Goal: Task Accomplishment & Management: Use online tool/utility

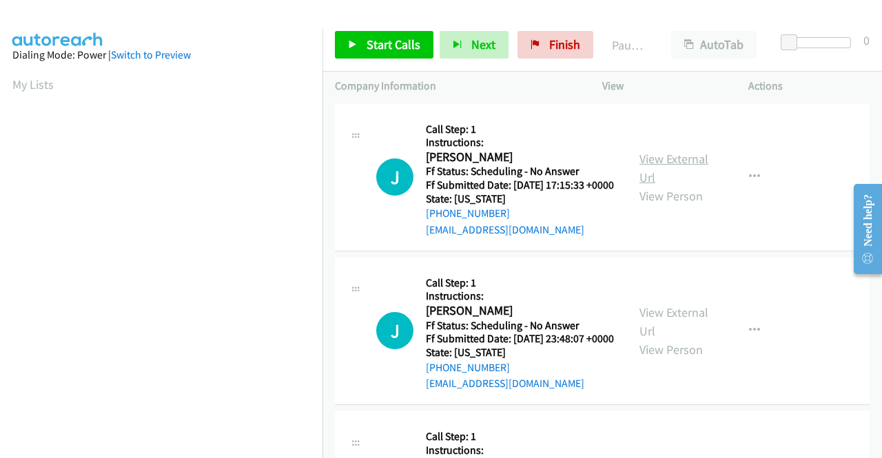
click at [654, 165] on link "View External Url" at bounding box center [673, 168] width 69 height 34
click at [658, 332] on link "View External Url" at bounding box center [673, 321] width 69 height 34
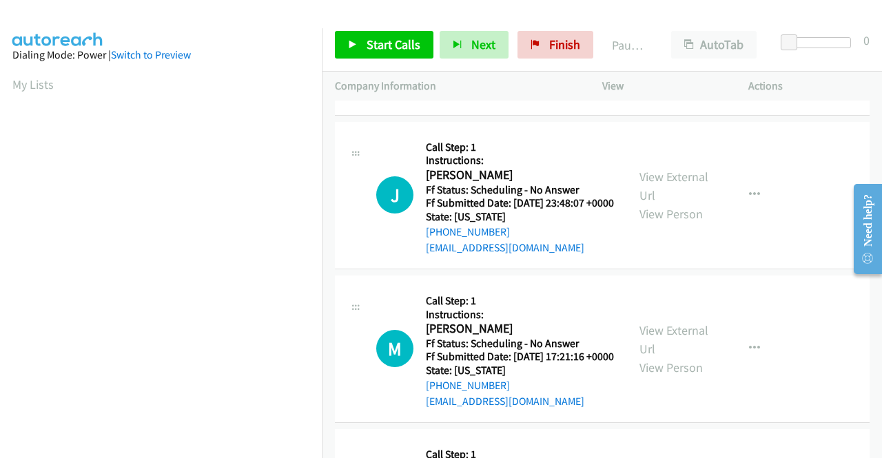
scroll to position [138, 0]
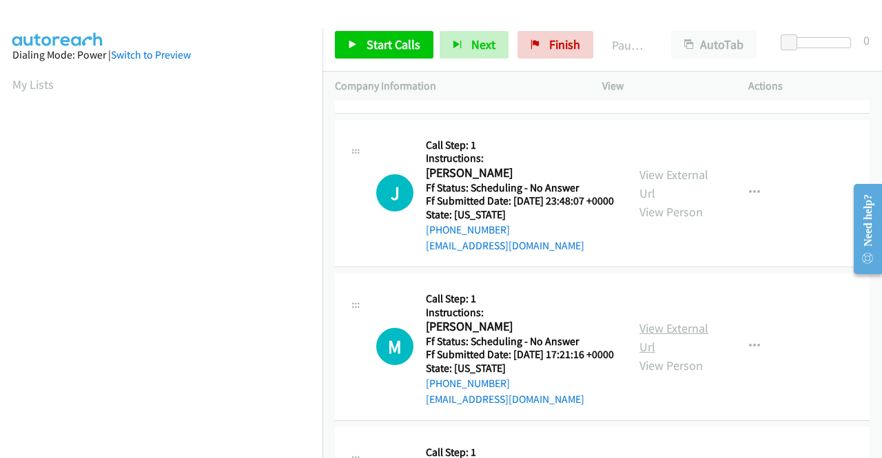
click at [661, 355] on link "View External Url" at bounding box center [673, 337] width 69 height 34
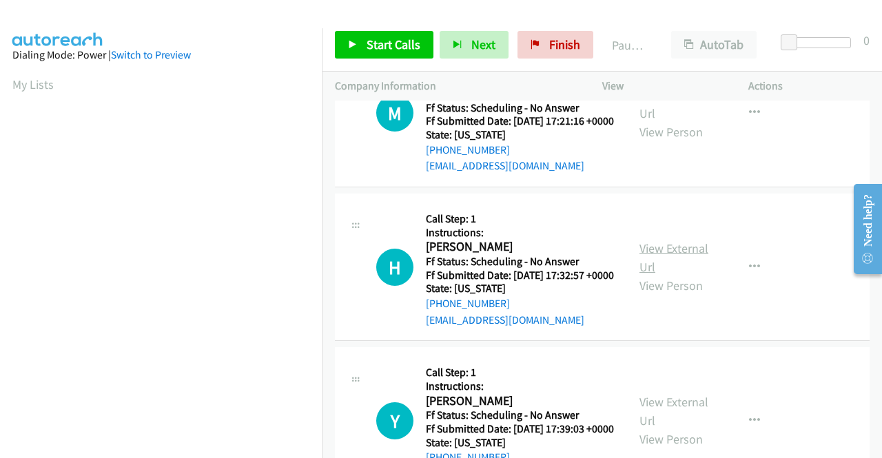
scroll to position [413, 0]
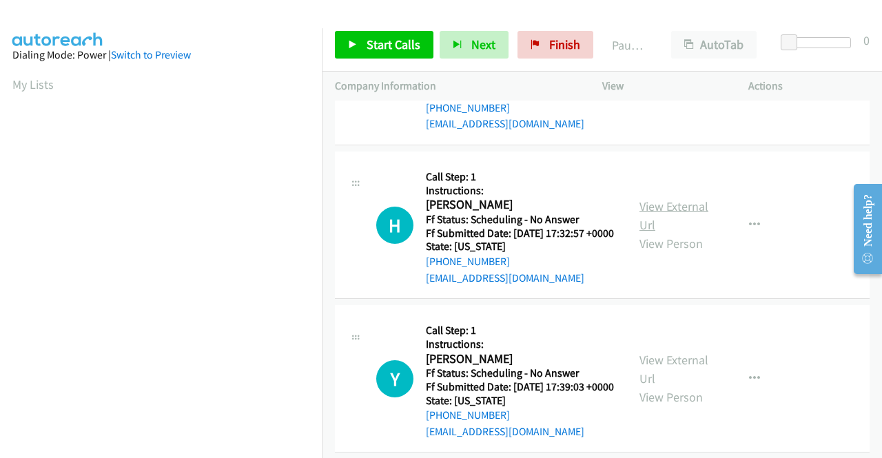
click at [663, 233] on link "View External Url" at bounding box center [673, 215] width 69 height 34
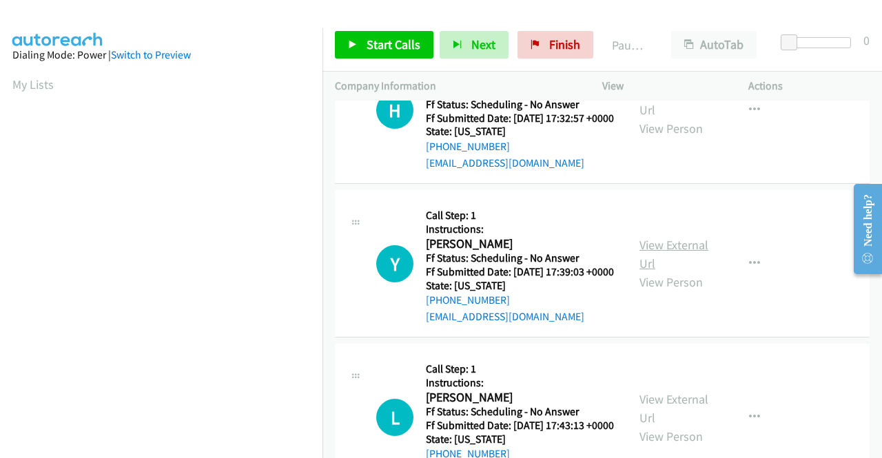
scroll to position [551, 0]
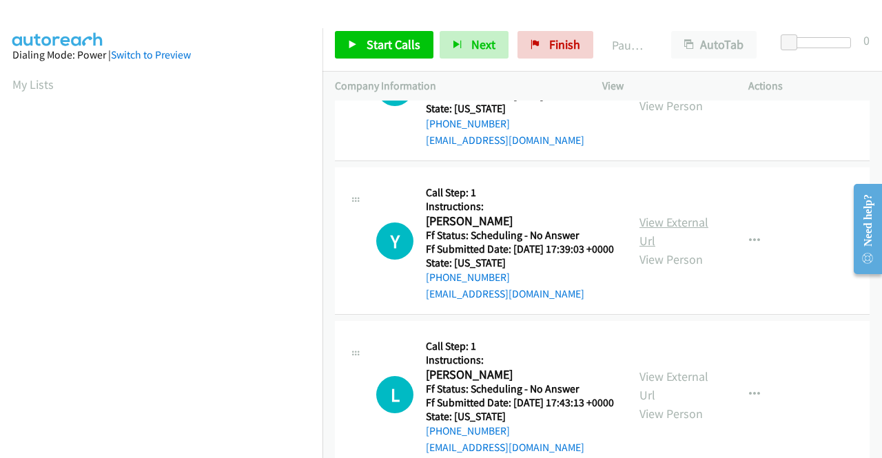
click at [655, 249] on link "View External Url" at bounding box center [673, 231] width 69 height 34
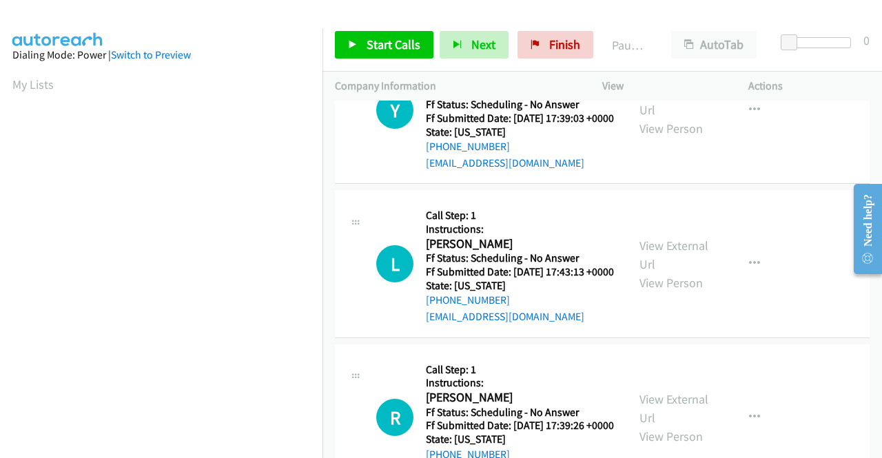
scroll to position [689, 0]
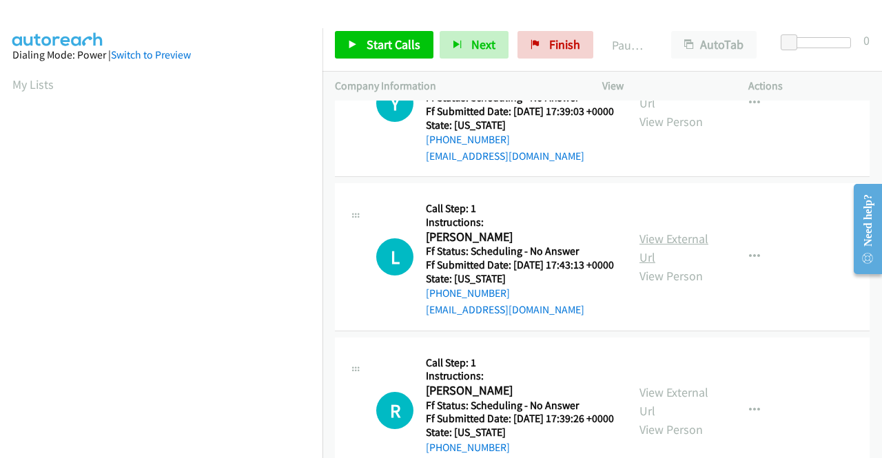
click at [653, 265] on link "View External Url" at bounding box center [673, 248] width 69 height 34
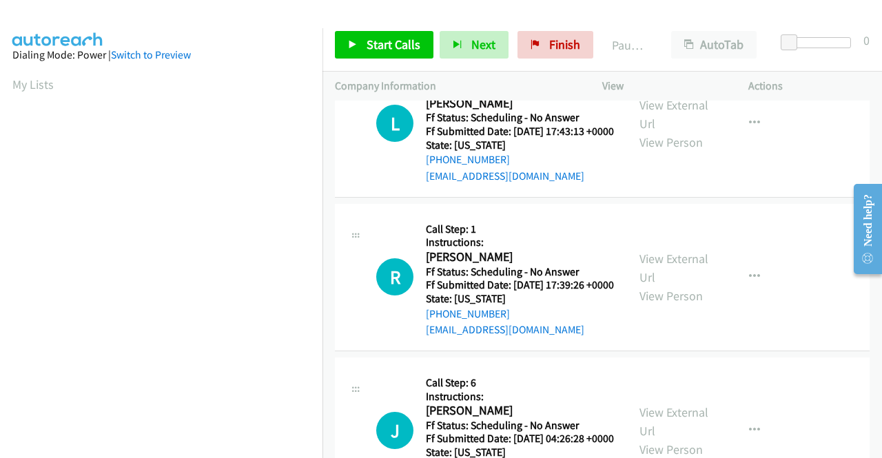
scroll to position [827, 0]
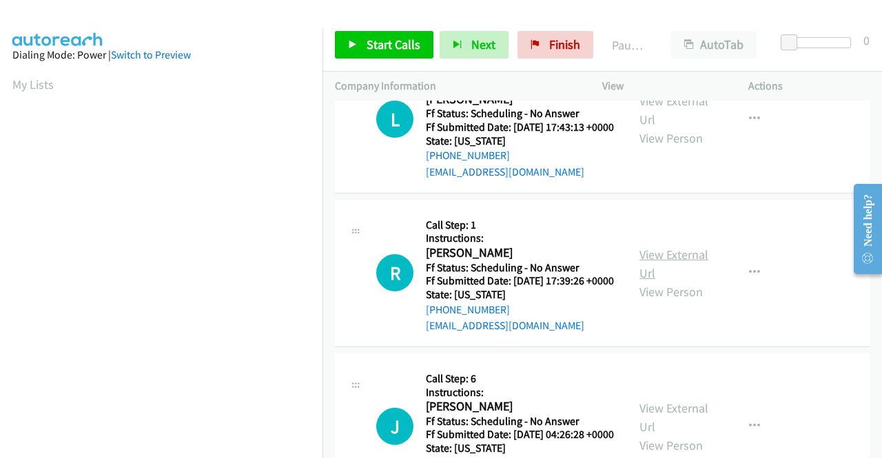
click at [652, 281] on link "View External Url" at bounding box center [673, 264] width 69 height 34
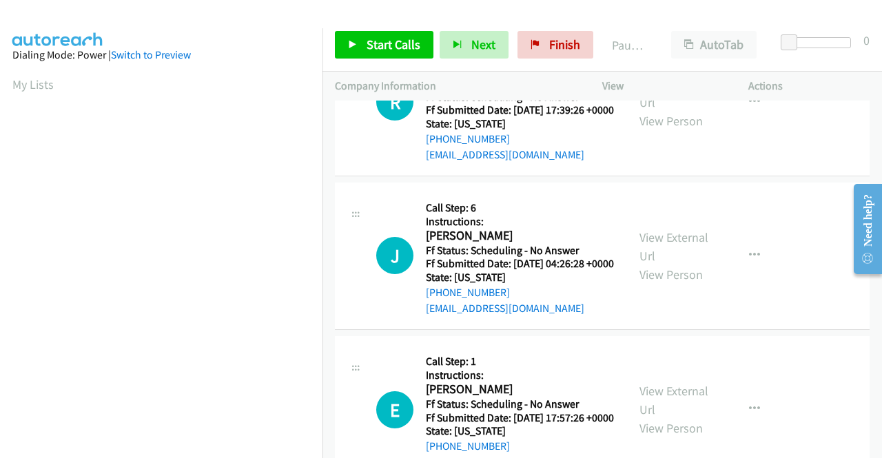
scroll to position [1033, 0]
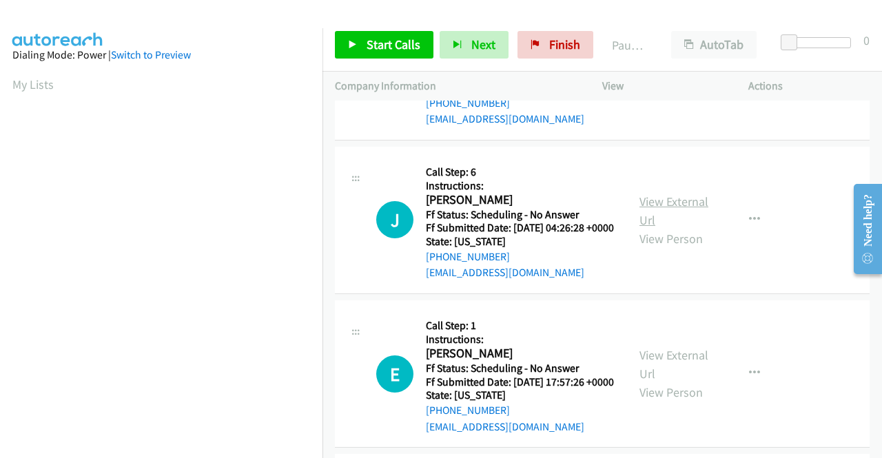
click at [660, 228] on link "View External Url" at bounding box center [673, 211] width 69 height 34
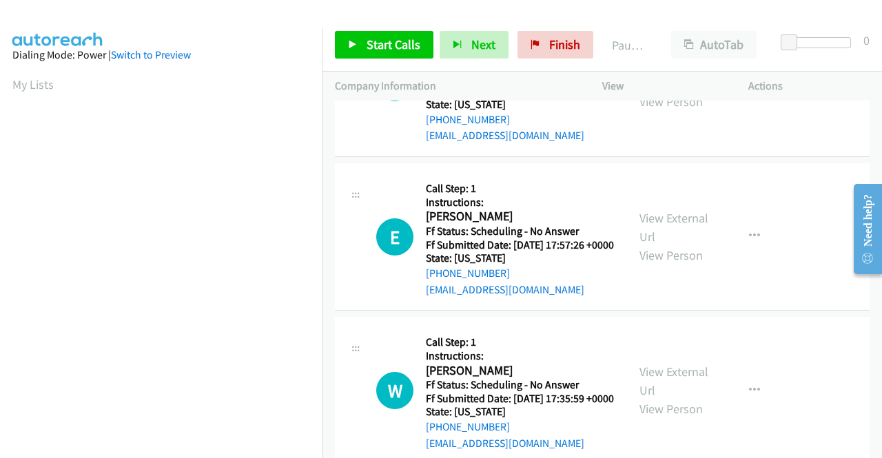
scroll to position [1171, 0]
click at [666, 244] on link "View External Url" at bounding box center [673, 226] width 69 height 34
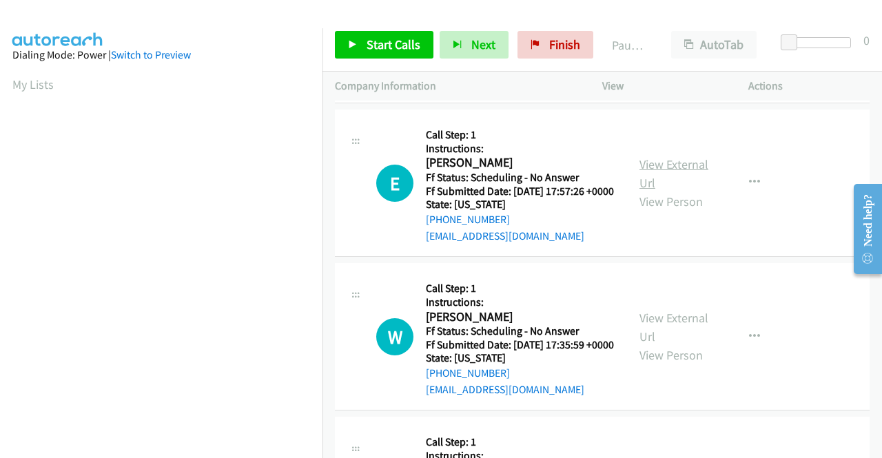
scroll to position [1309, 0]
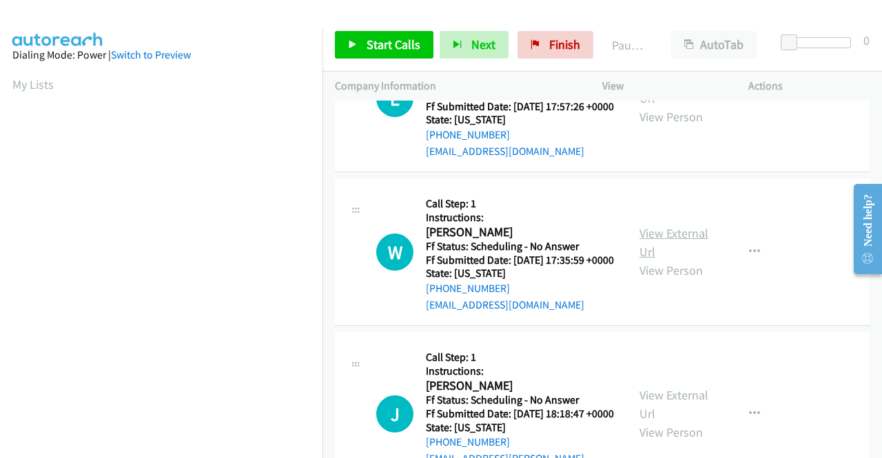
click at [665, 260] on link "View External Url" at bounding box center [673, 242] width 69 height 34
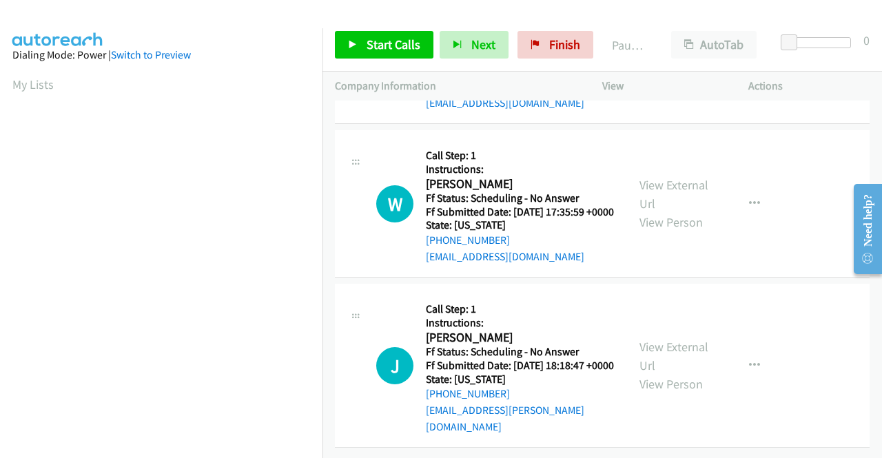
scroll to position [1446, 0]
click at [661, 373] on link "View External Url" at bounding box center [673, 356] width 69 height 34
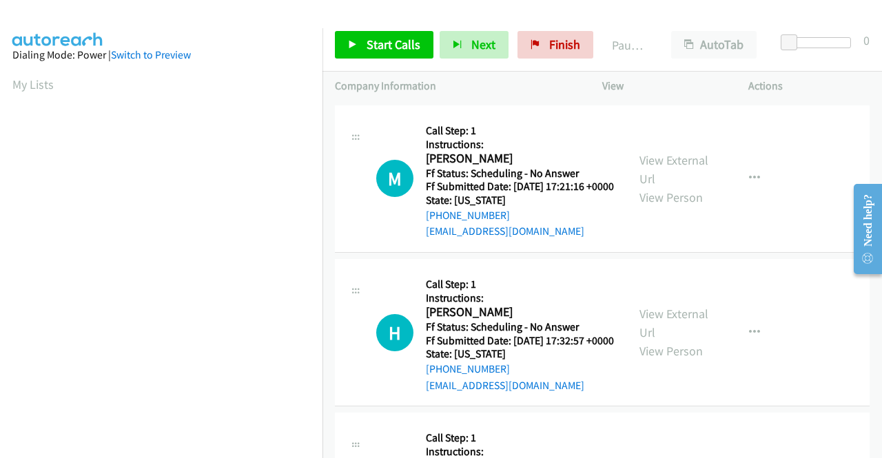
scroll to position [0, 0]
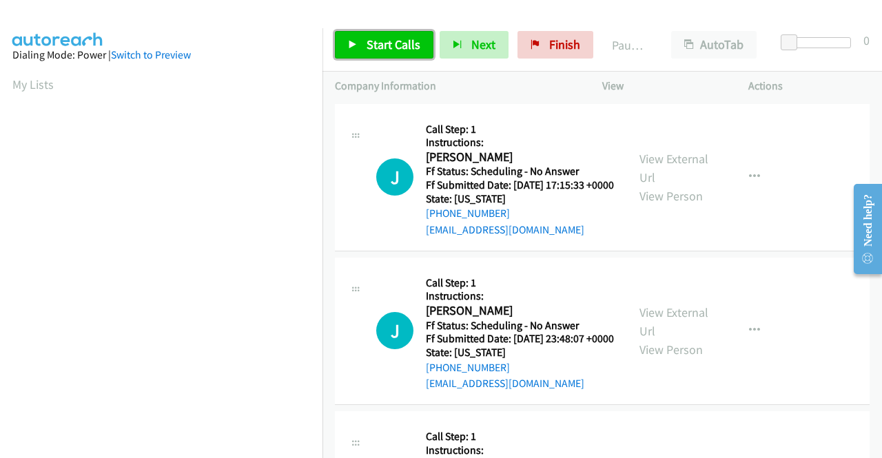
click at [371, 41] on span "Start Calls" at bounding box center [393, 45] width 54 height 16
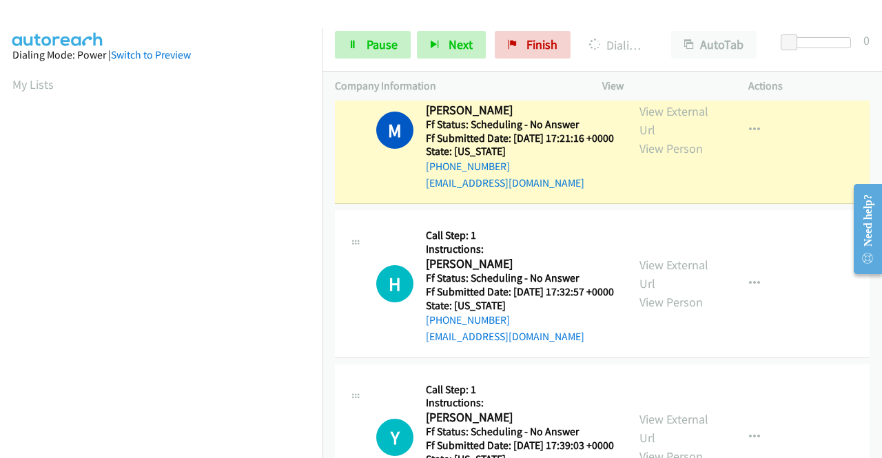
scroll to position [314, 0]
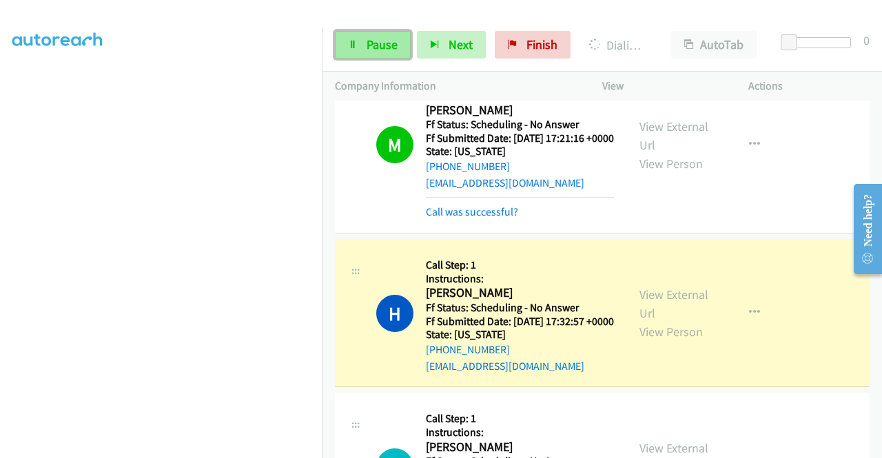
click at [378, 50] on span "Pause" at bounding box center [381, 45] width 31 height 16
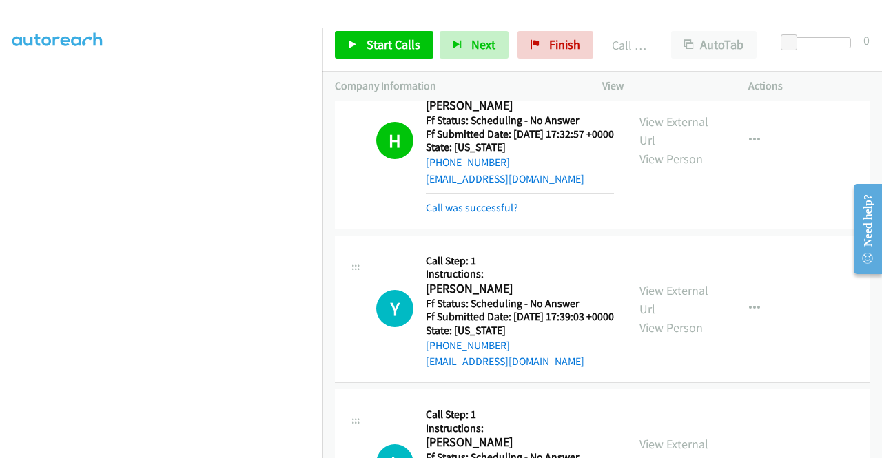
scroll to position [620, 0]
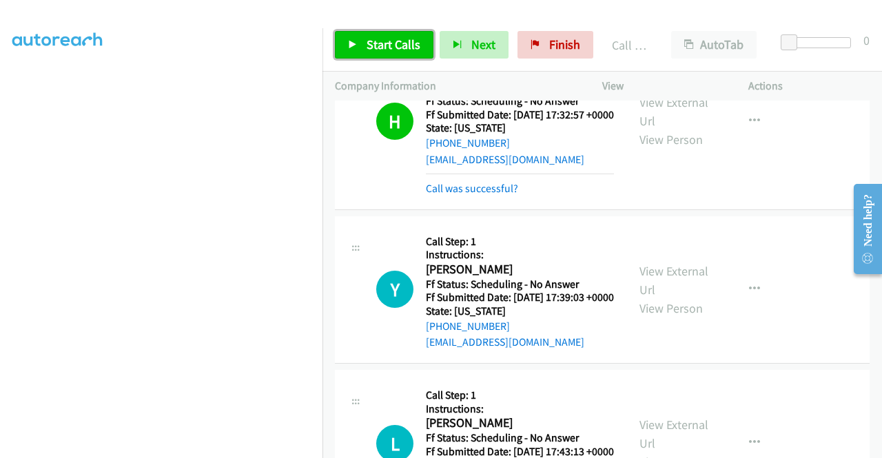
click at [380, 52] on link "Start Calls" at bounding box center [384, 45] width 98 height 28
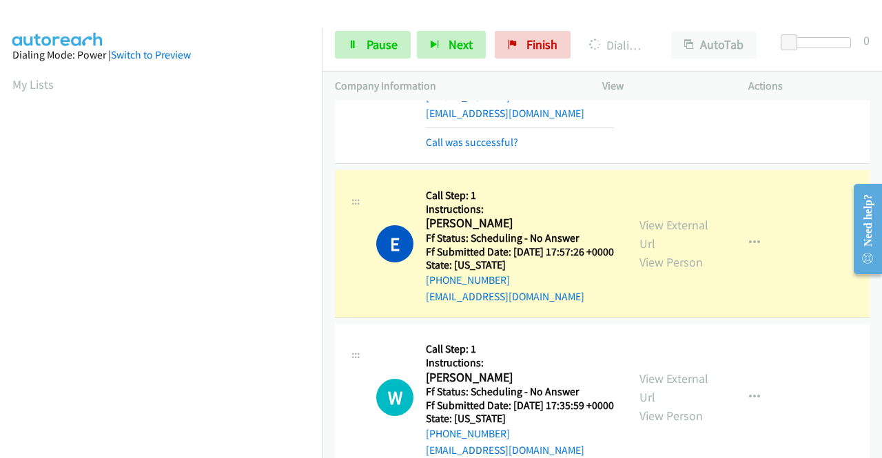
scroll to position [1378, 0]
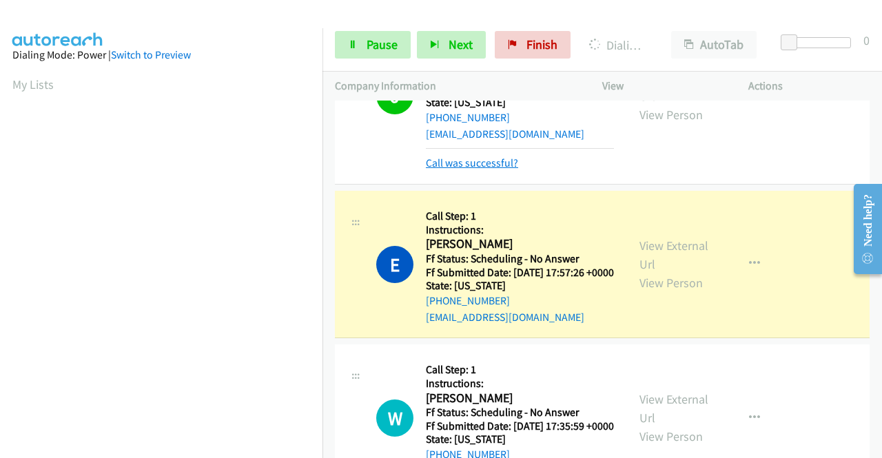
click at [486, 169] on link "Call was successful?" at bounding box center [472, 162] width 92 height 13
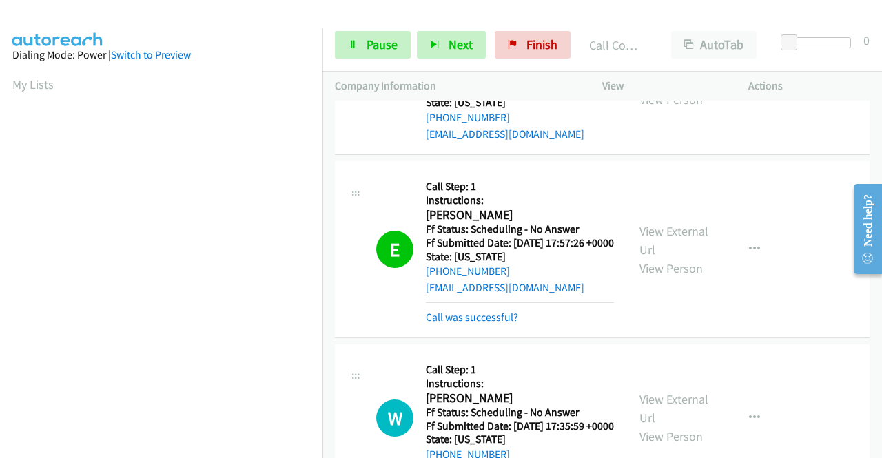
click at [739, 95] on button "button" at bounding box center [754, 82] width 37 height 28
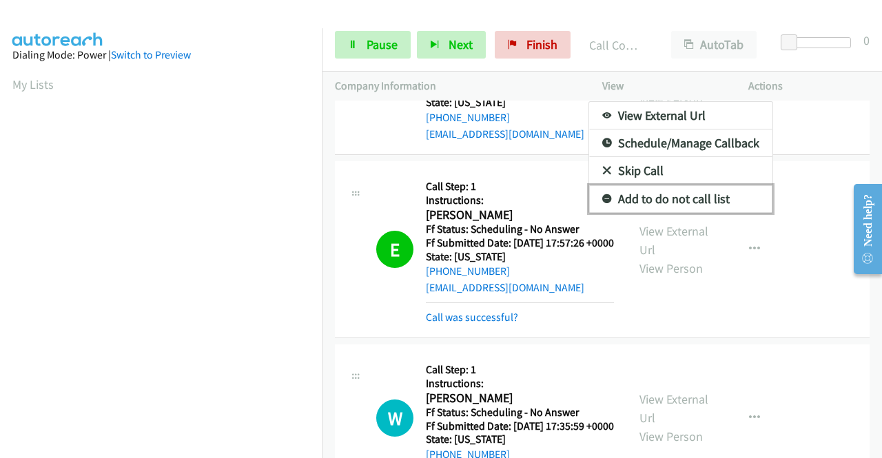
click at [709, 213] on link "Add to do not call list" at bounding box center [680, 199] width 183 height 28
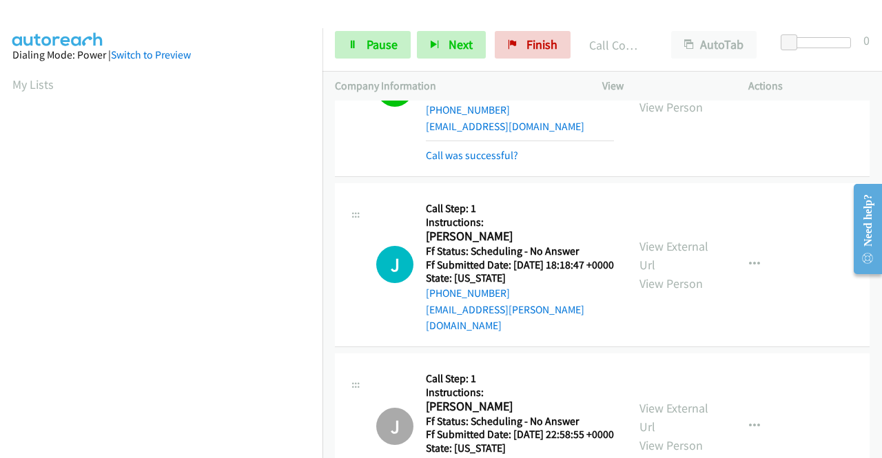
scroll to position [1791, 0]
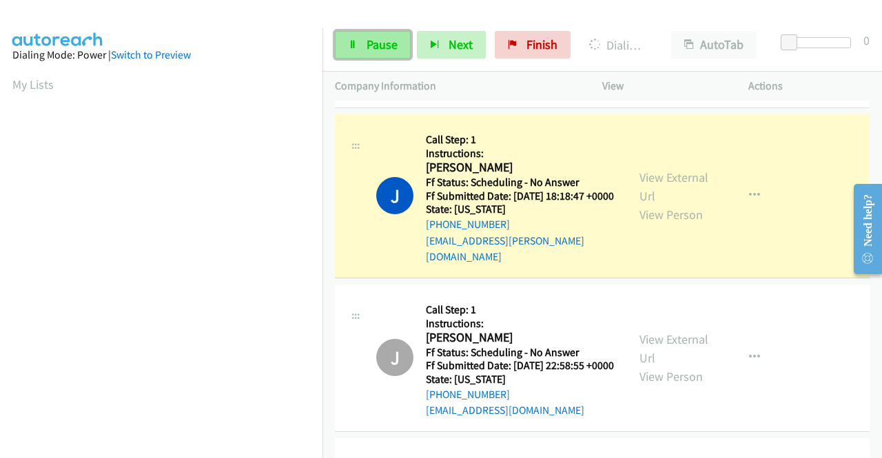
click at [397, 45] on link "Pause" at bounding box center [373, 45] width 76 height 28
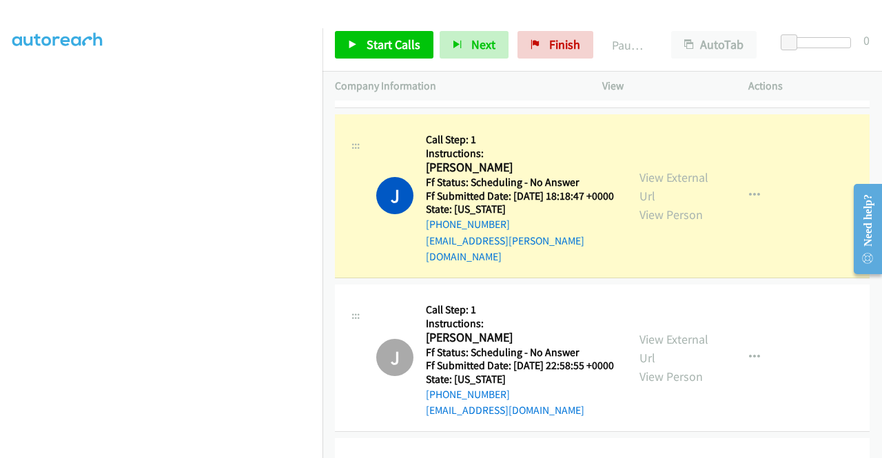
scroll to position [0, 0]
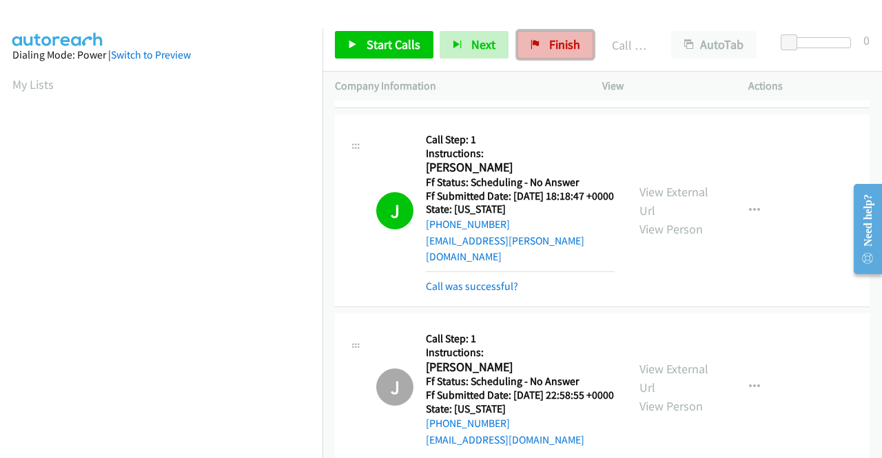
click at [557, 44] on span "Finish" at bounding box center [564, 45] width 31 height 16
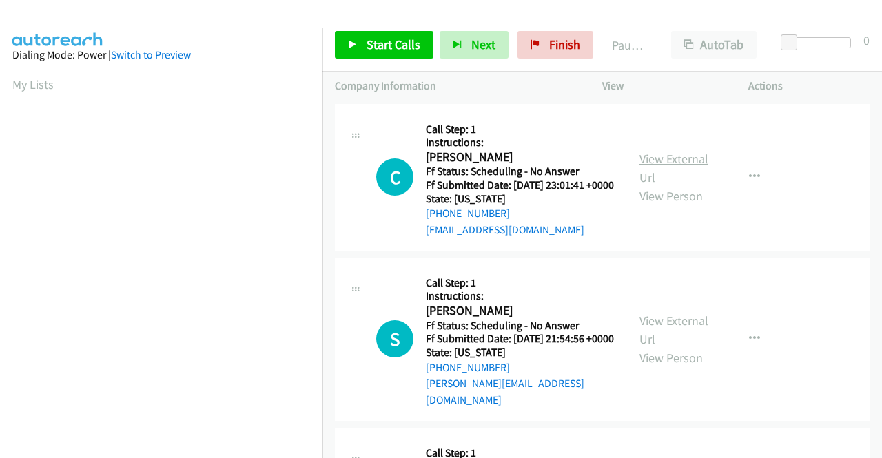
click at [679, 167] on link "View External Url" at bounding box center [673, 168] width 69 height 34
click at [686, 331] on link "View External Url" at bounding box center [673, 330] width 69 height 34
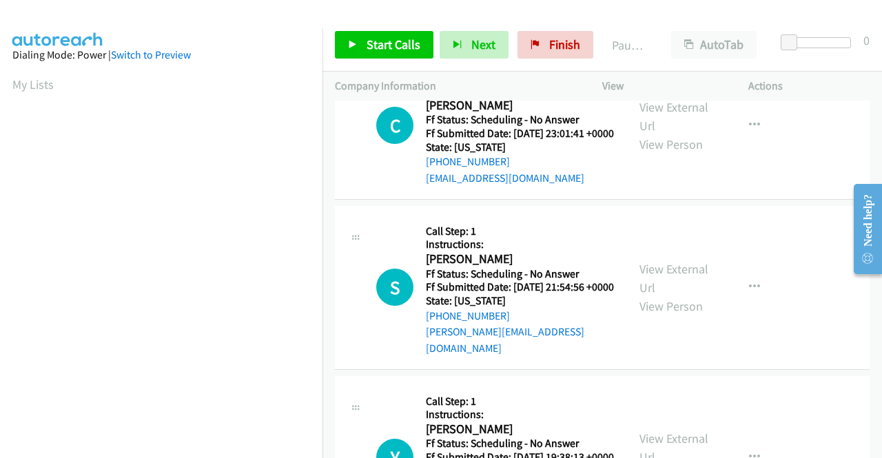
scroll to position [138, 0]
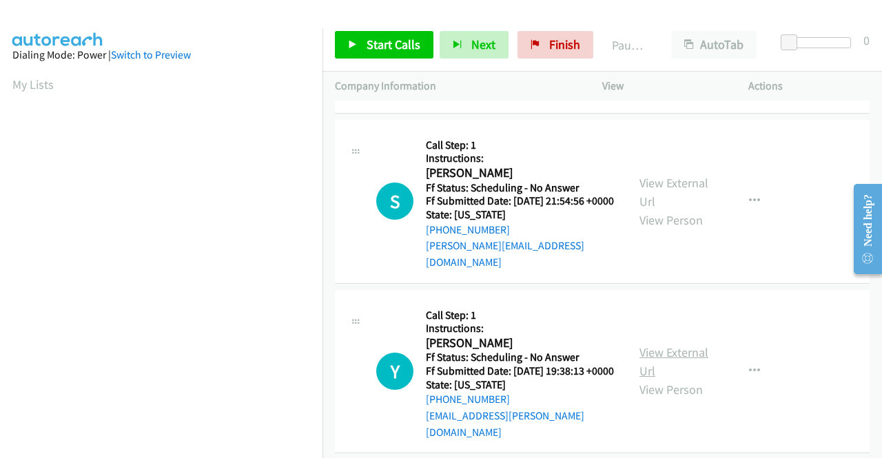
click at [652, 359] on link "View External Url" at bounding box center [673, 361] width 69 height 34
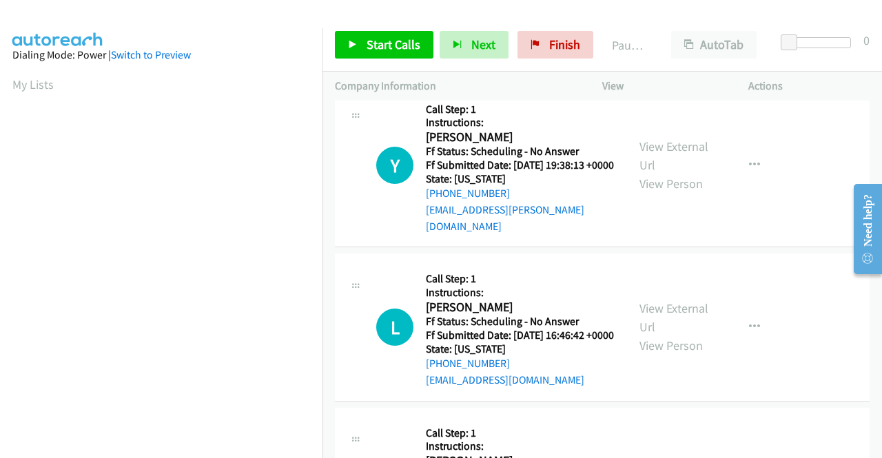
scroll to position [344, 0]
click at [672, 319] on link "View External Url" at bounding box center [673, 317] width 69 height 34
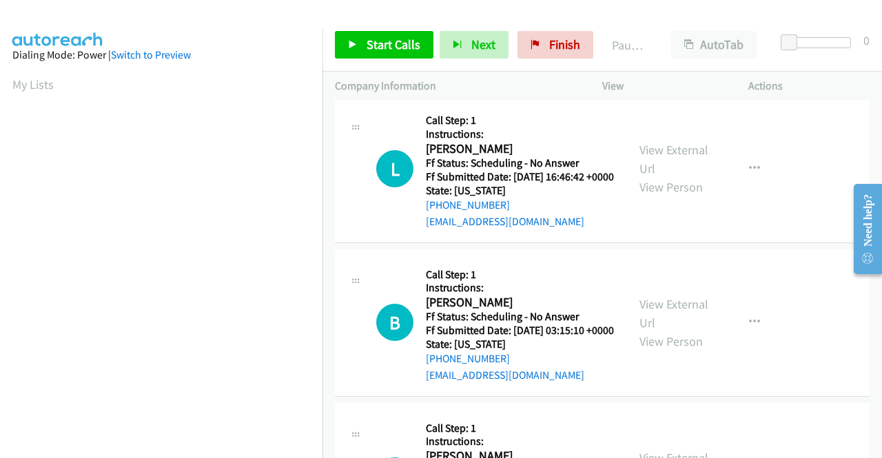
scroll to position [551, 0]
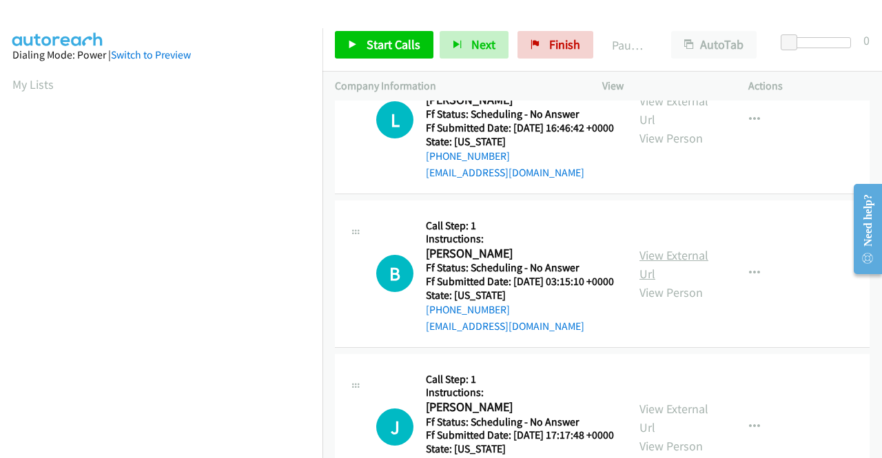
click at [686, 282] on link "View External Url" at bounding box center [673, 264] width 69 height 34
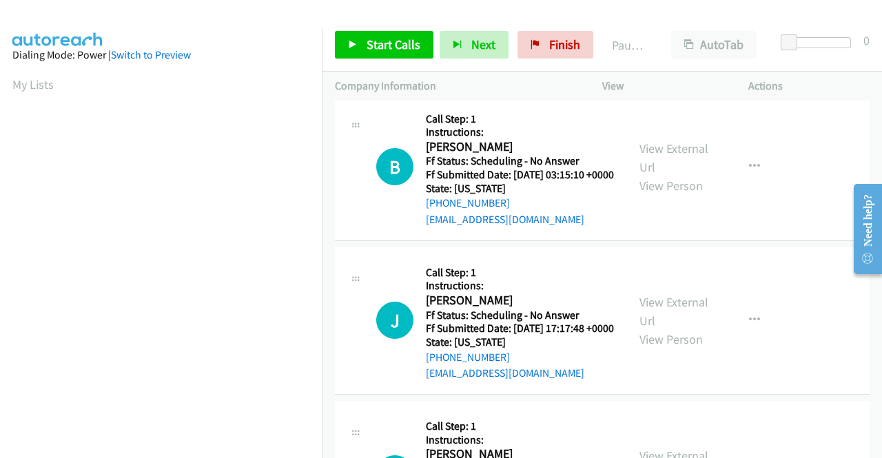
scroll to position [689, 0]
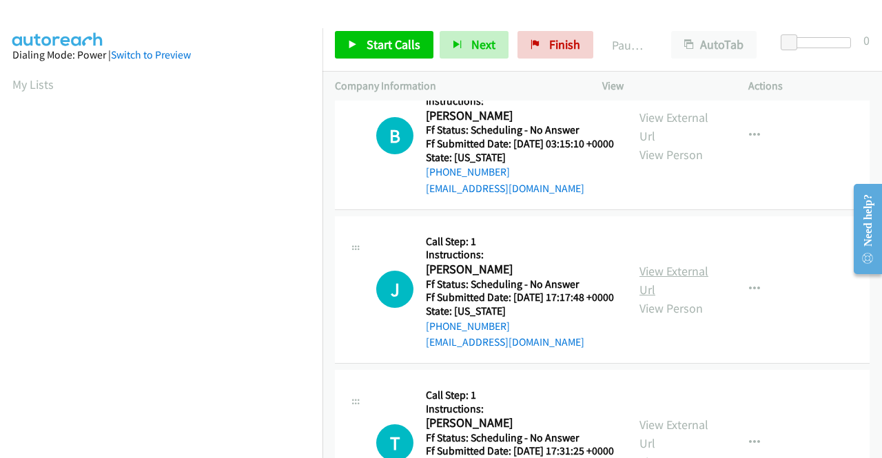
click at [654, 298] on link "View External Url" at bounding box center [673, 280] width 69 height 34
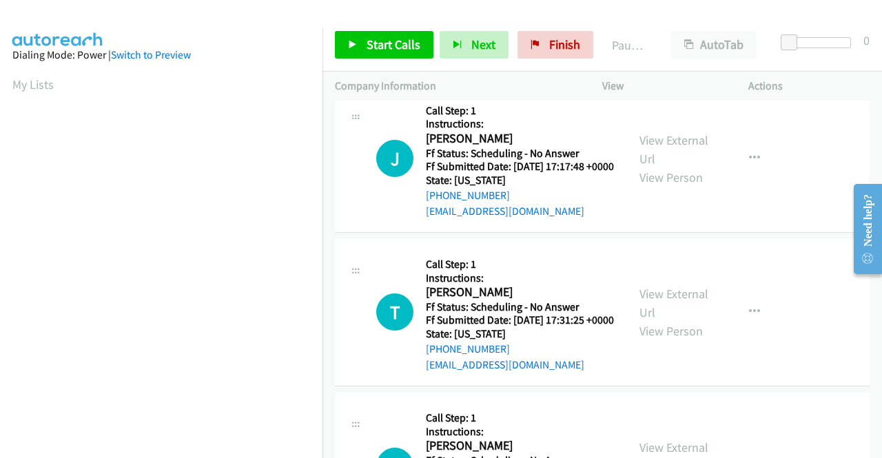
scroll to position [827, 0]
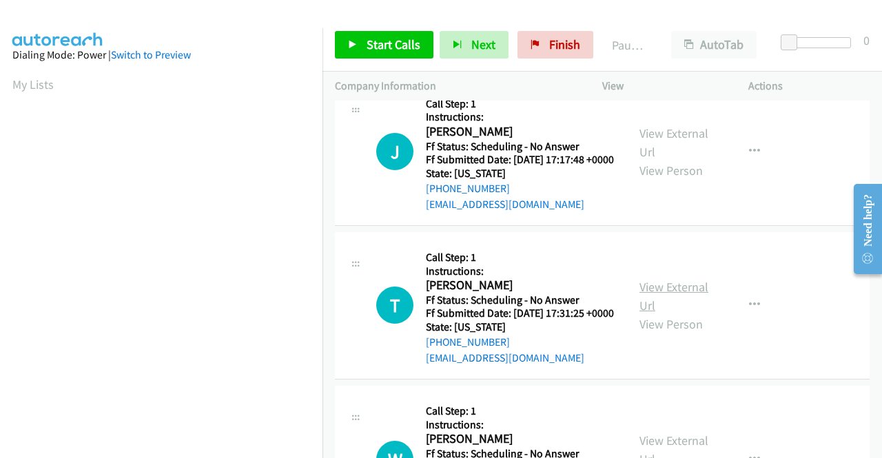
click at [665, 313] on link "View External Url" at bounding box center [673, 296] width 69 height 34
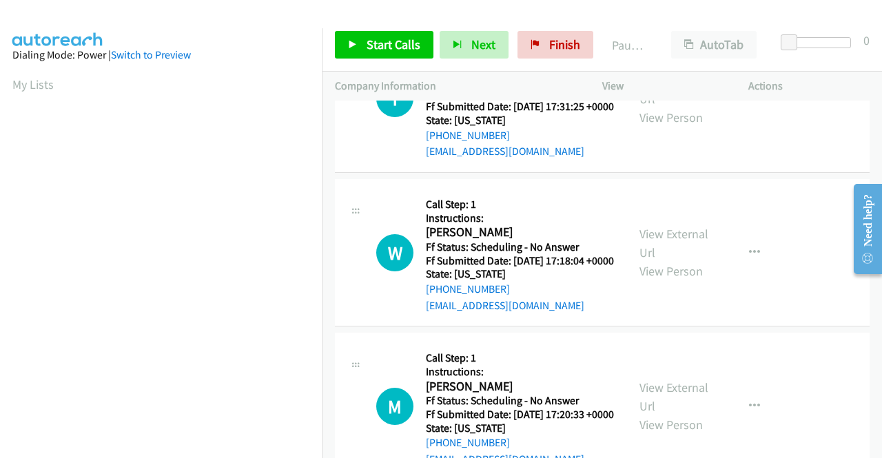
scroll to position [1102, 0]
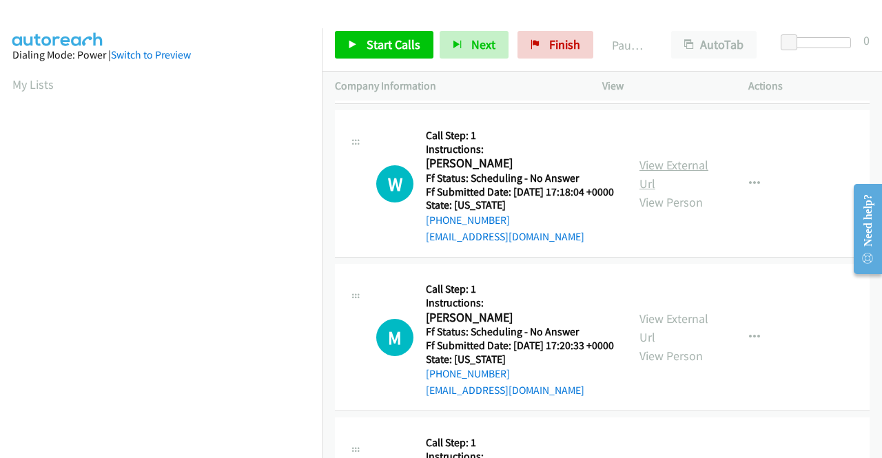
click at [662, 191] on link "View External Url" at bounding box center [673, 174] width 69 height 34
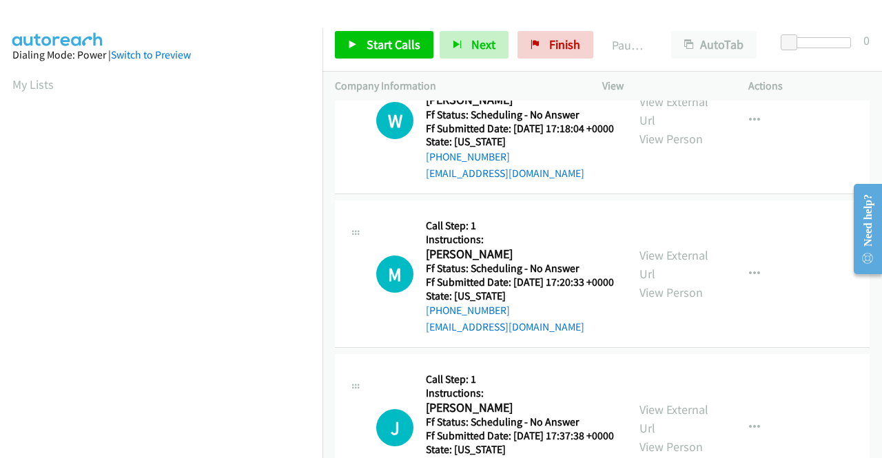
scroll to position [1240, 0]
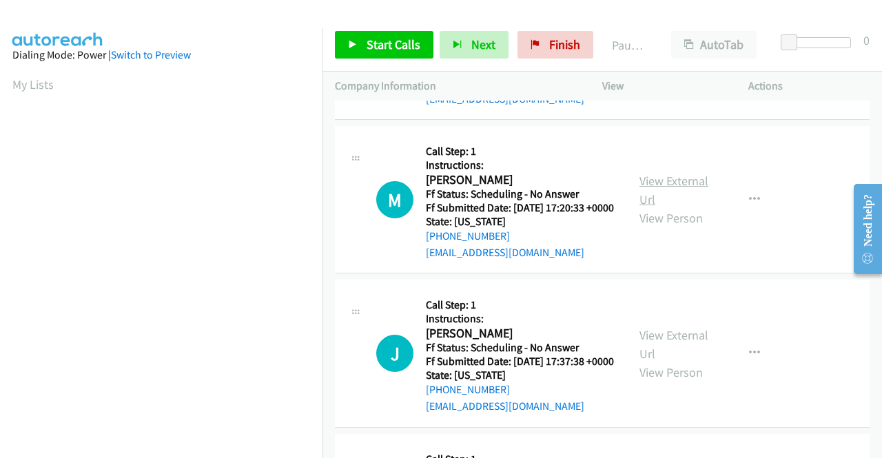
click at [658, 207] on link "View External Url" at bounding box center [673, 190] width 69 height 34
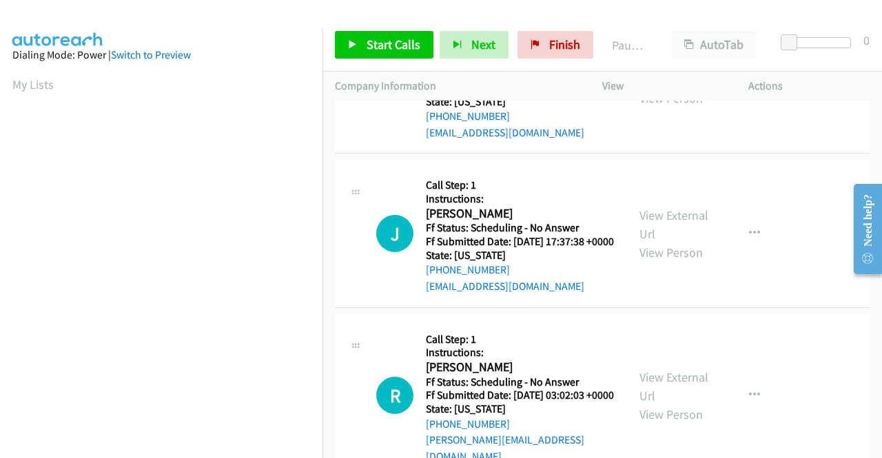
scroll to position [1378, 0]
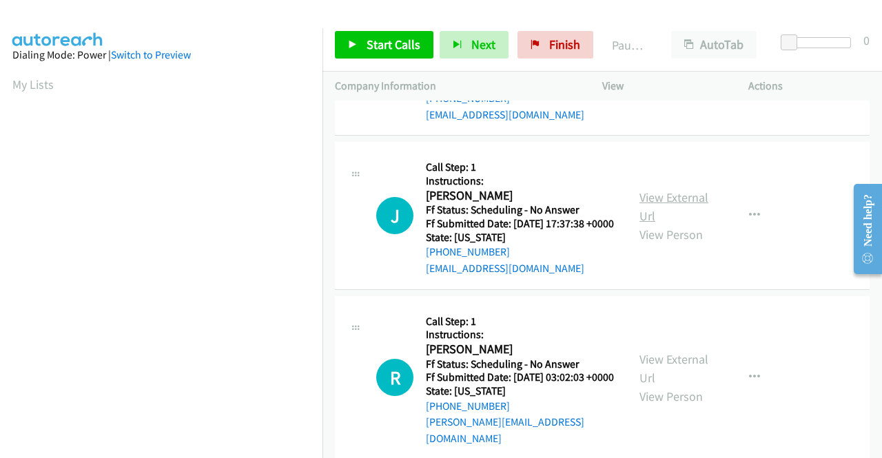
click at [674, 224] on link "View External Url" at bounding box center [673, 206] width 69 height 34
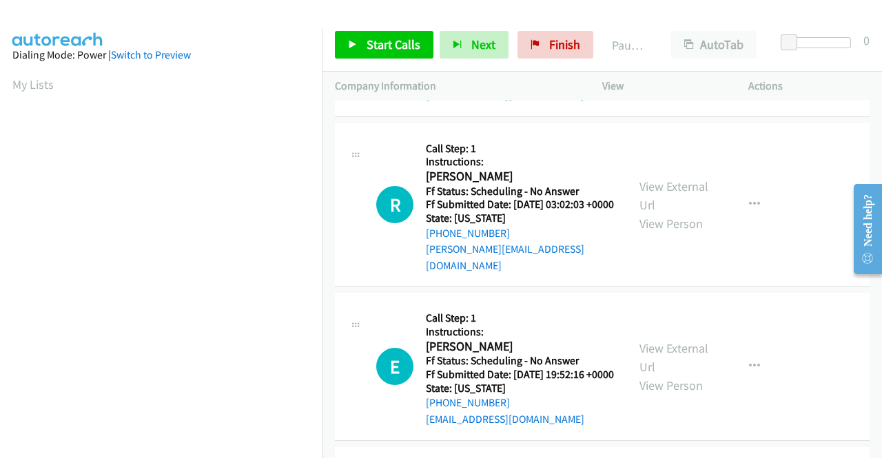
scroll to position [1584, 0]
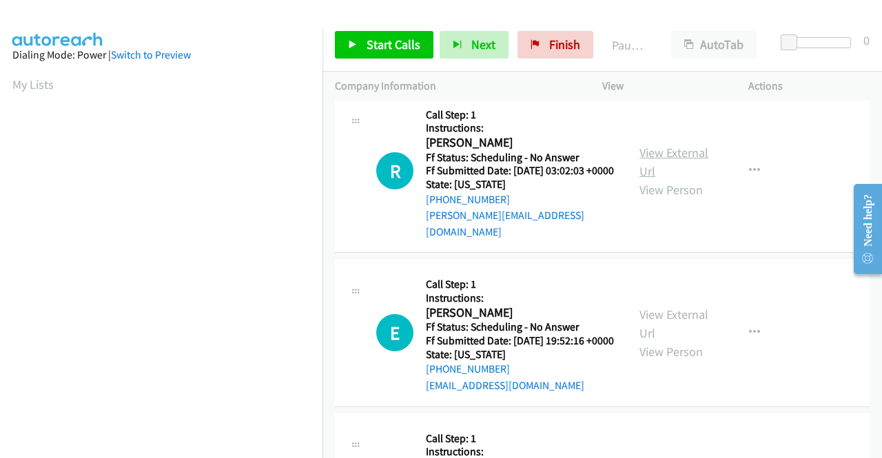
click at [663, 179] on link "View External Url" at bounding box center [673, 162] width 69 height 34
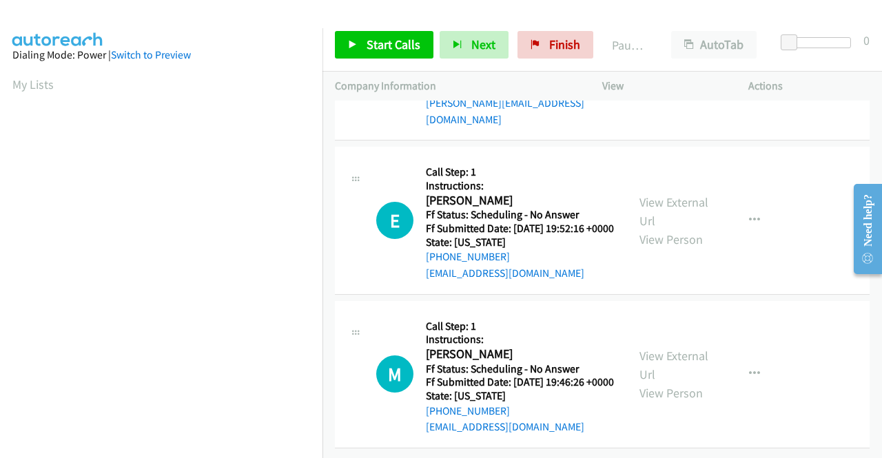
scroll to position [1722, 0]
click at [650, 229] on link "View External Url" at bounding box center [673, 211] width 69 height 34
click at [674, 348] on link "View External Url" at bounding box center [673, 365] width 69 height 34
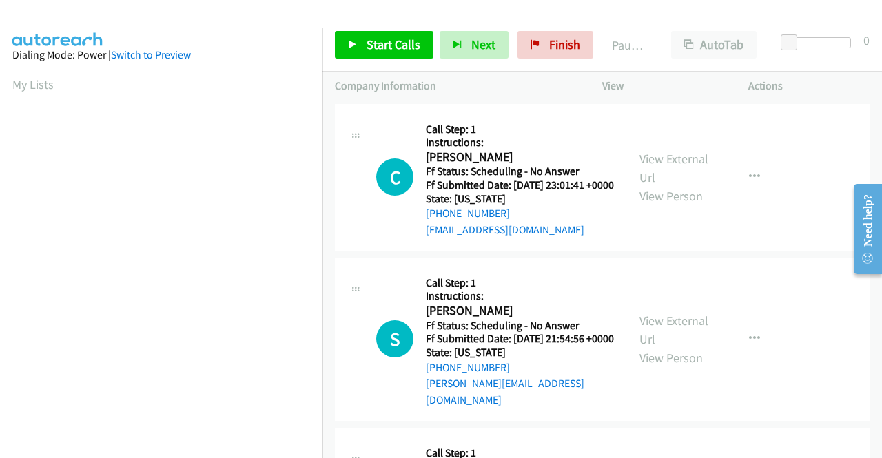
scroll to position [314, 0]
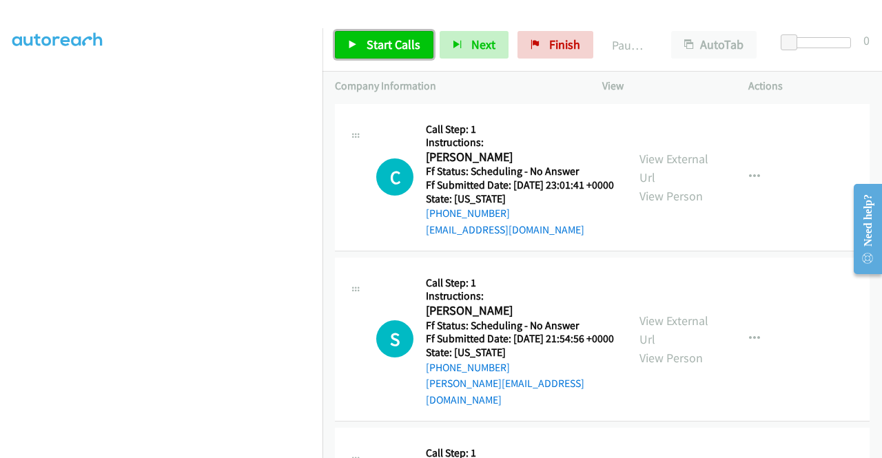
click at [368, 41] on span "Start Calls" at bounding box center [393, 45] width 54 height 16
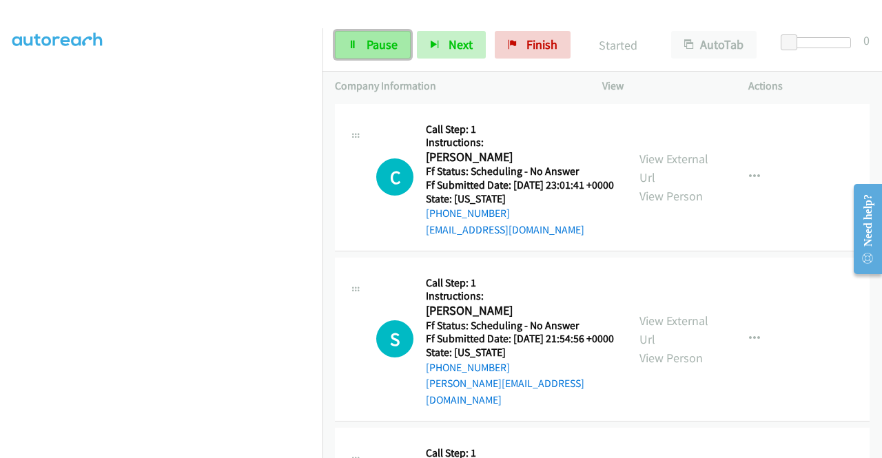
click at [348, 45] on icon at bounding box center [353, 46] width 10 height 10
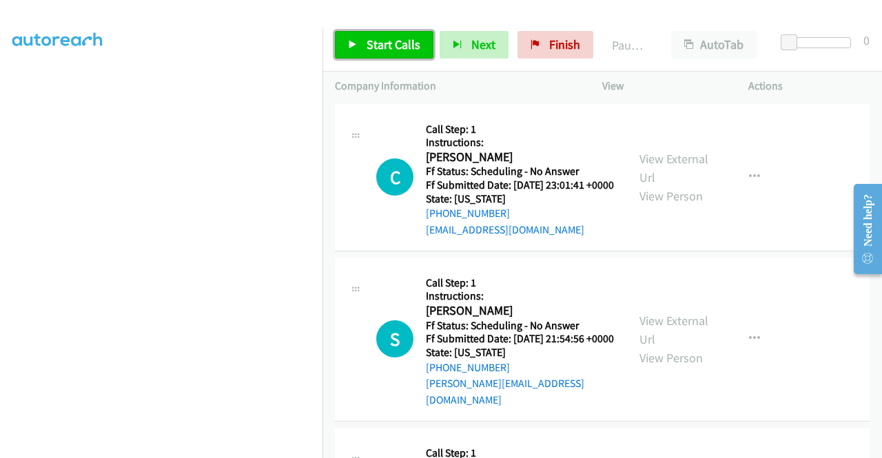
click at [348, 45] on icon at bounding box center [353, 46] width 10 height 10
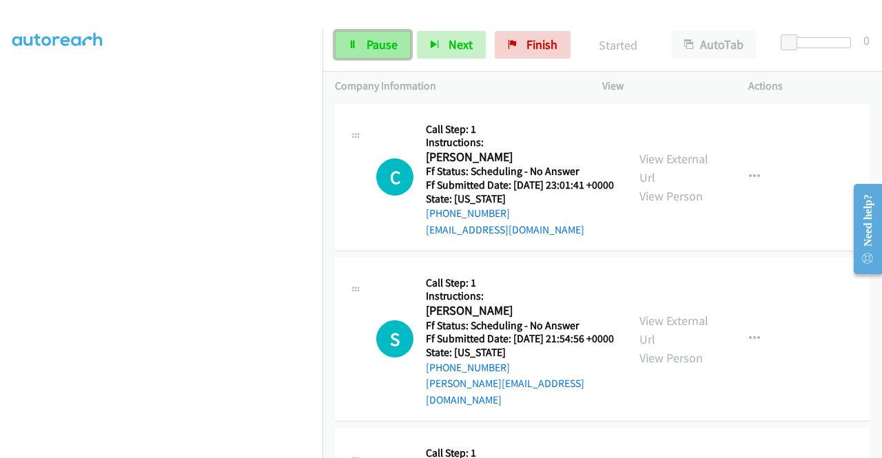
click at [348, 45] on icon at bounding box center [353, 46] width 10 height 10
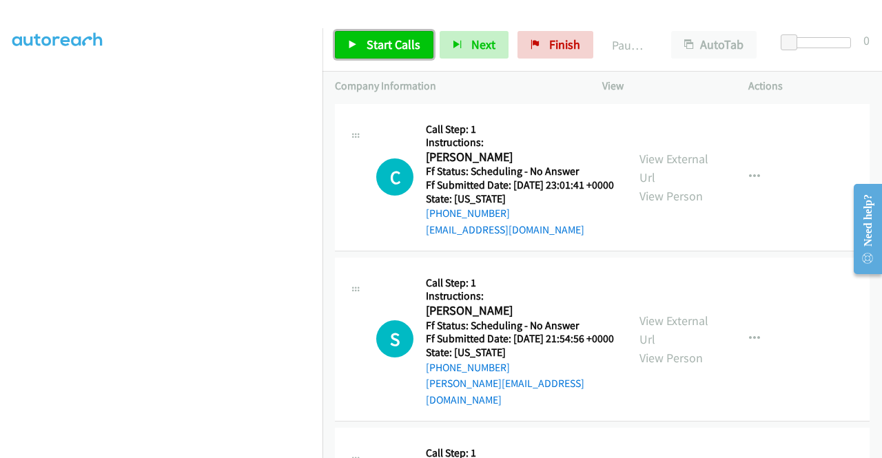
click at [348, 45] on icon at bounding box center [353, 46] width 10 height 10
click at [394, 53] on link "Start Calls" at bounding box center [384, 45] width 98 height 28
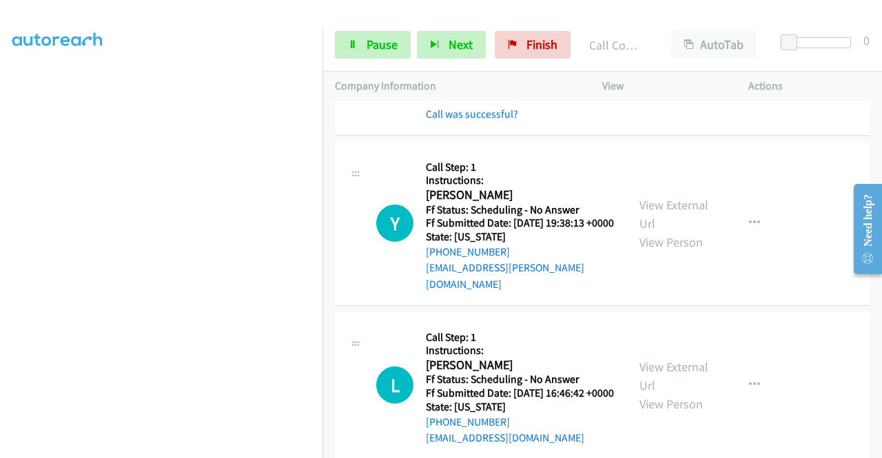
scroll to position [314, 0]
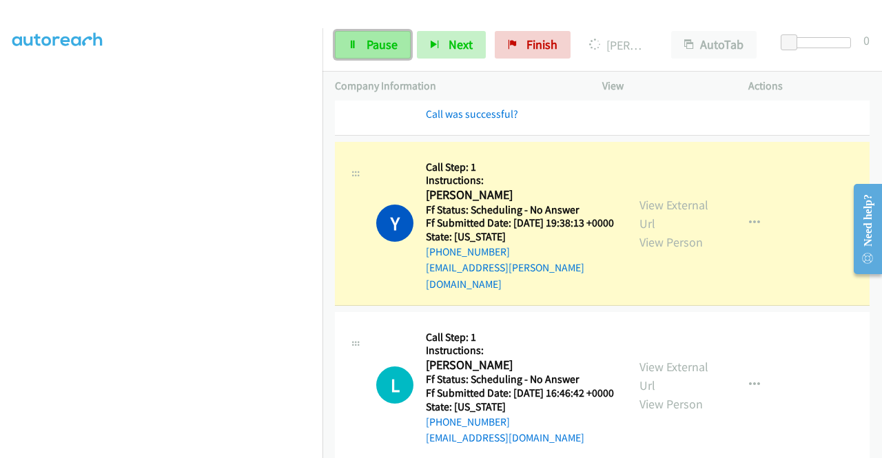
click at [388, 52] on span "Pause" at bounding box center [381, 45] width 31 height 16
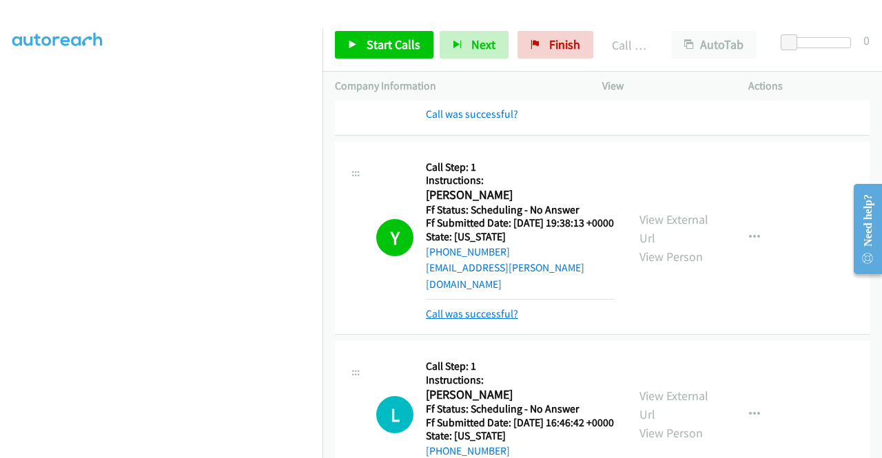
click at [448, 320] on link "Call was successful?" at bounding box center [472, 313] width 92 height 13
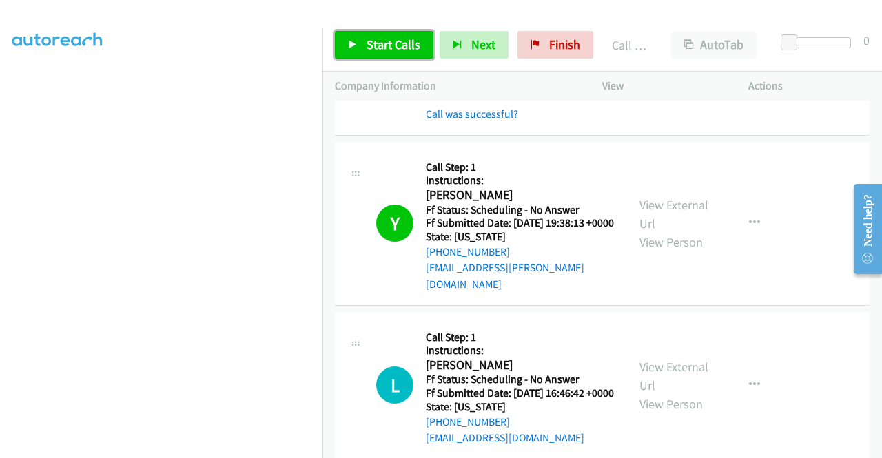
click at [393, 52] on span "Start Calls" at bounding box center [393, 45] width 54 height 16
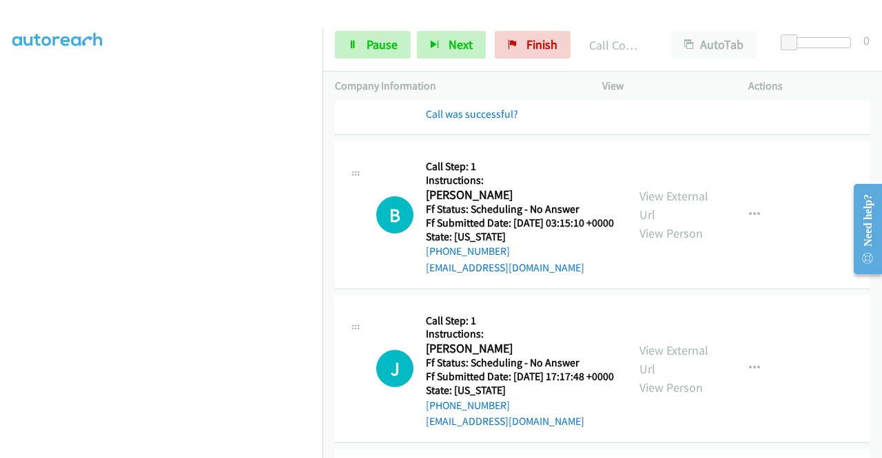
scroll to position [703, 0]
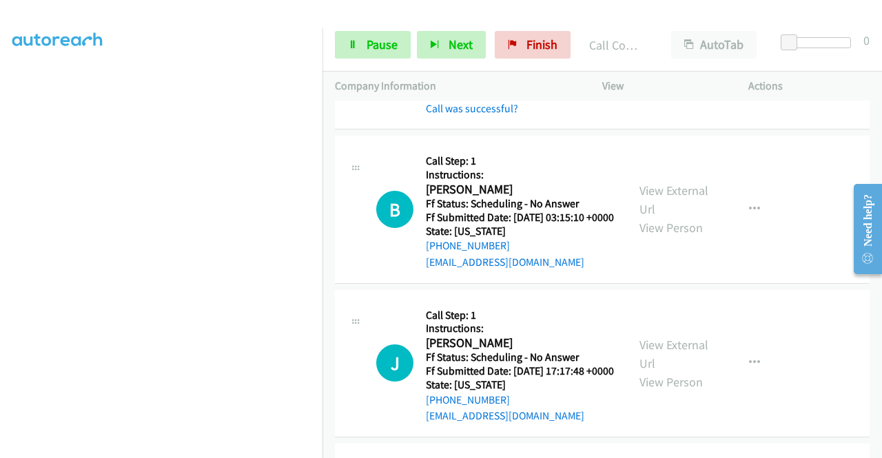
click at [620, 13] on div at bounding box center [434, 26] width 869 height 53
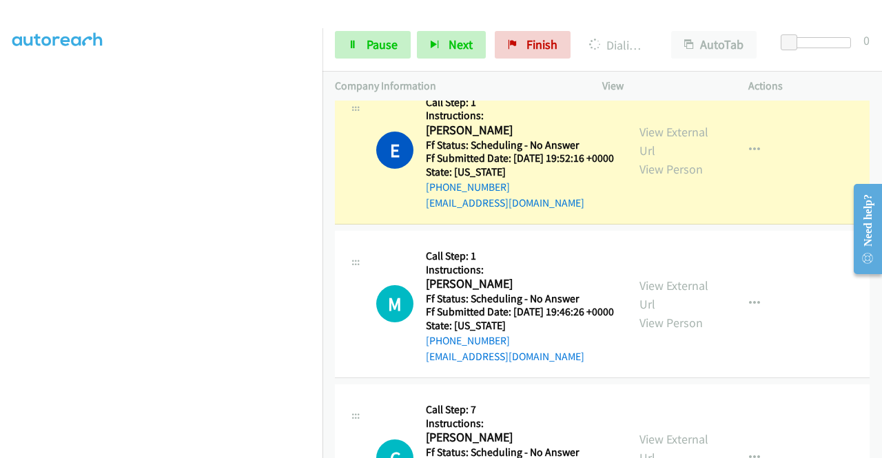
scroll to position [2081, 0]
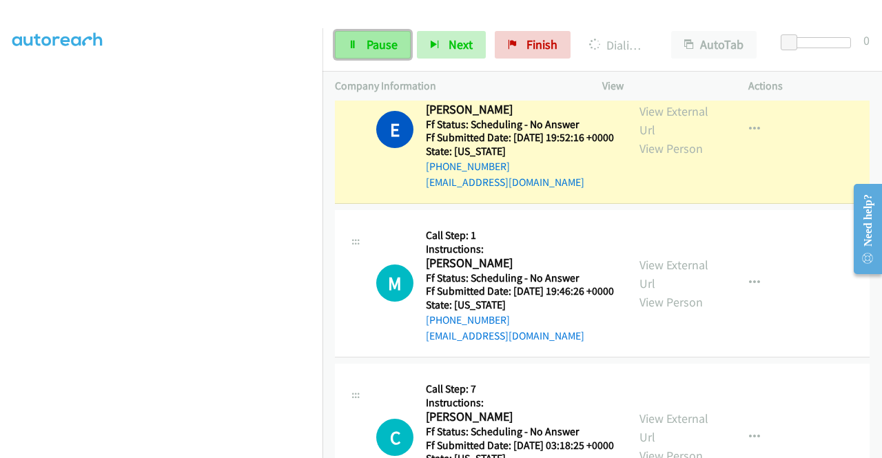
click at [364, 46] on link "Pause" at bounding box center [373, 45] width 76 height 28
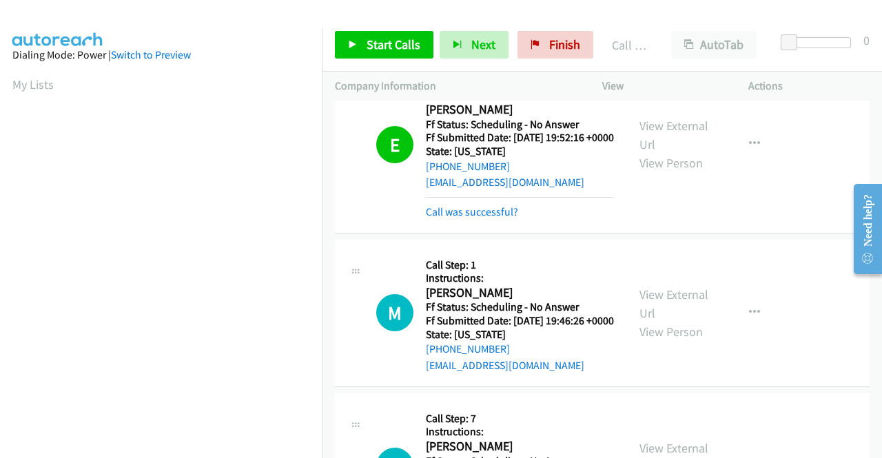
scroll to position [314, 0]
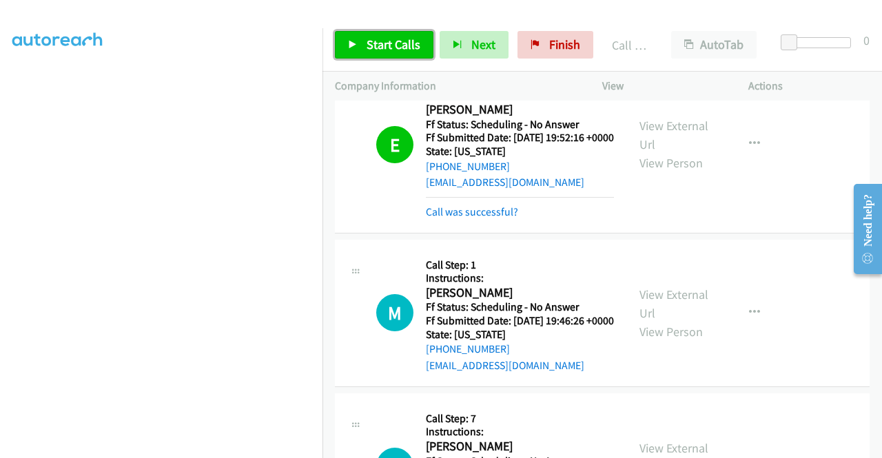
click at [379, 49] on span "Start Calls" at bounding box center [393, 45] width 54 height 16
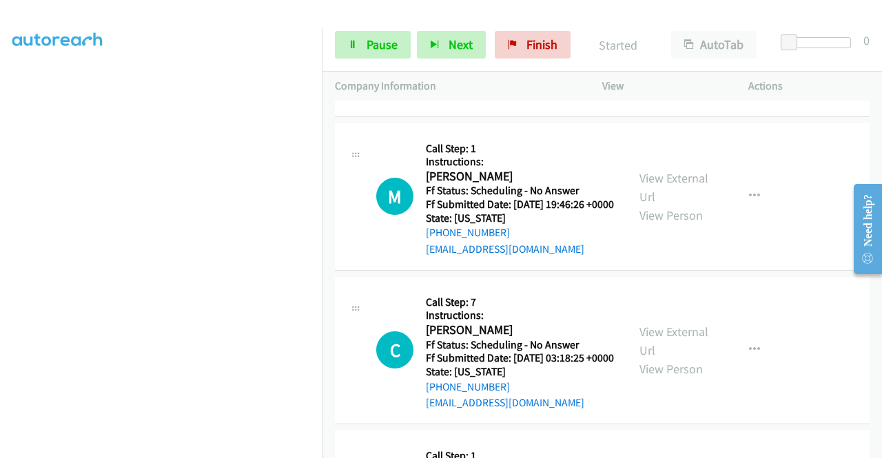
scroll to position [2219, 0]
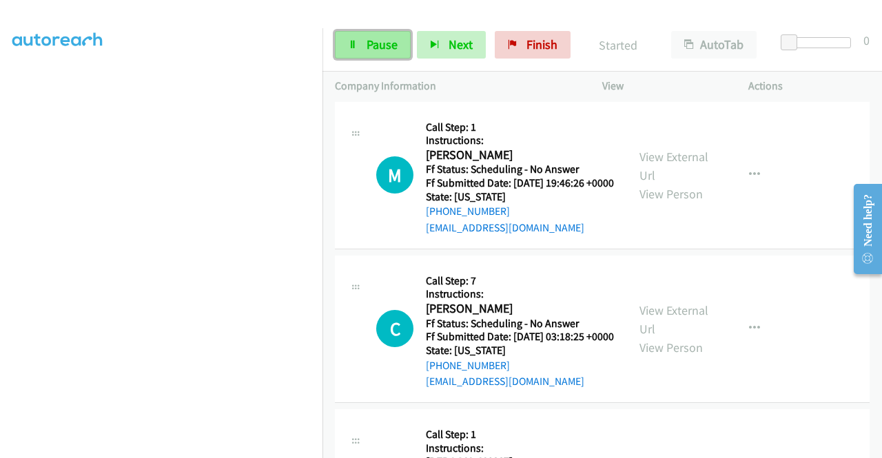
click at [393, 43] on span "Pause" at bounding box center [381, 45] width 31 height 16
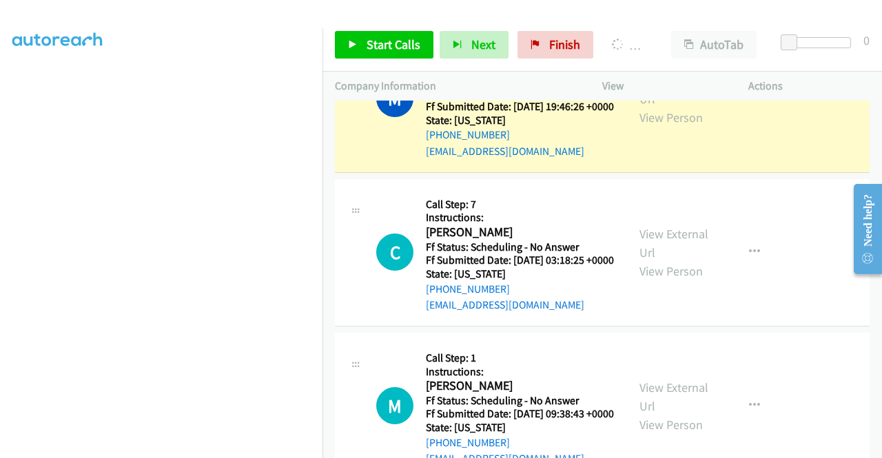
scroll to position [2356, 0]
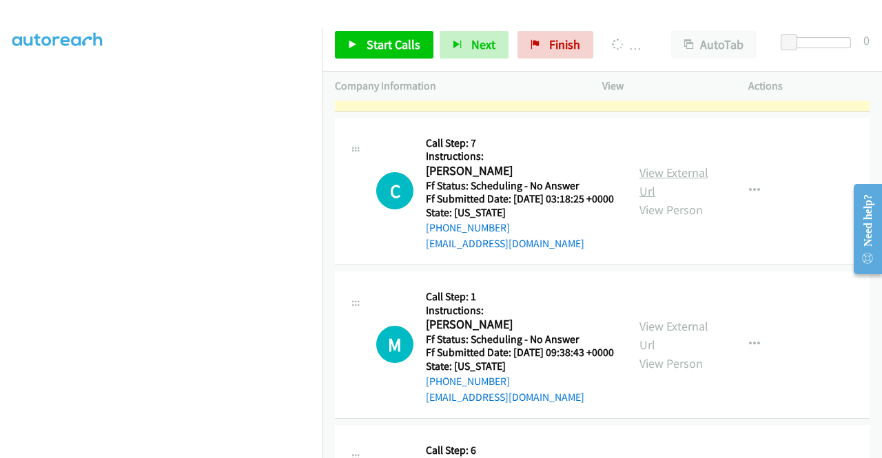
click at [681, 199] on link "View External Url" at bounding box center [673, 182] width 69 height 34
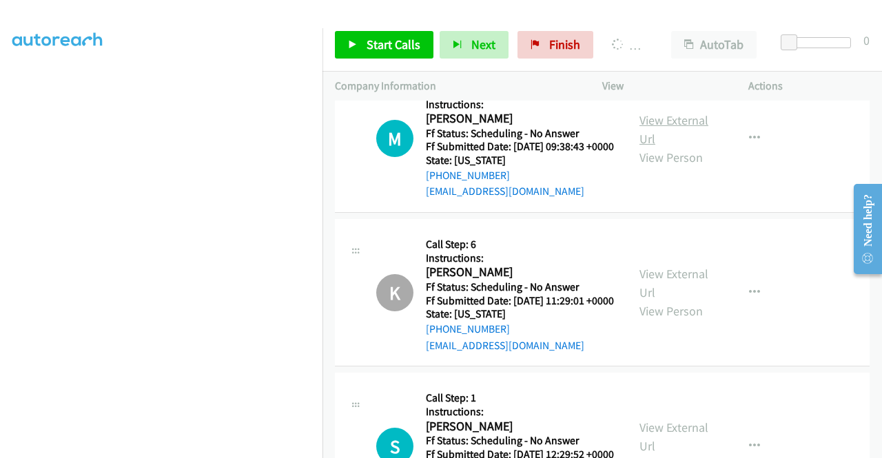
scroll to position [2563, 0]
click at [651, 146] on link "View External Url" at bounding box center [673, 129] width 69 height 34
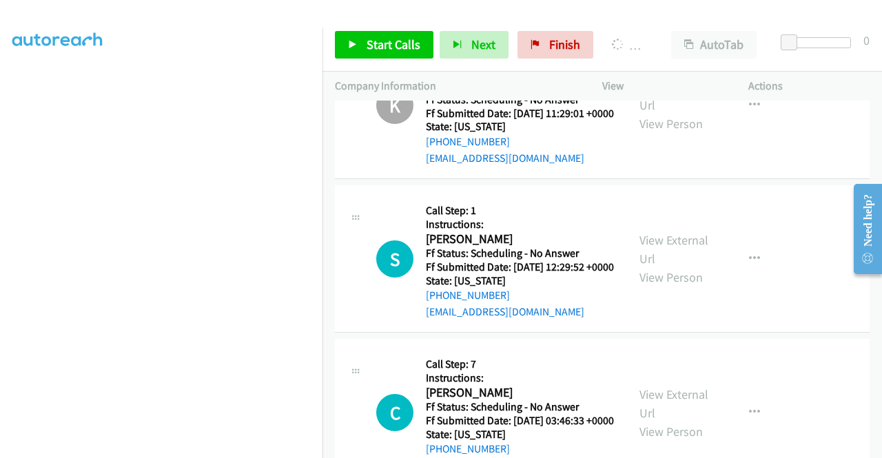
scroll to position [2976, 0]
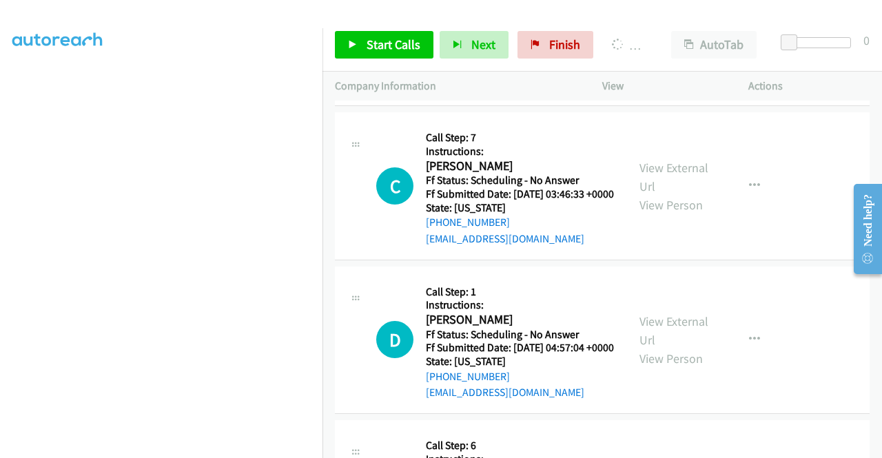
click at [692, 40] on link "View External Url" at bounding box center [673, 23] width 69 height 34
click at [645, 194] on link "View External Url" at bounding box center [673, 177] width 69 height 34
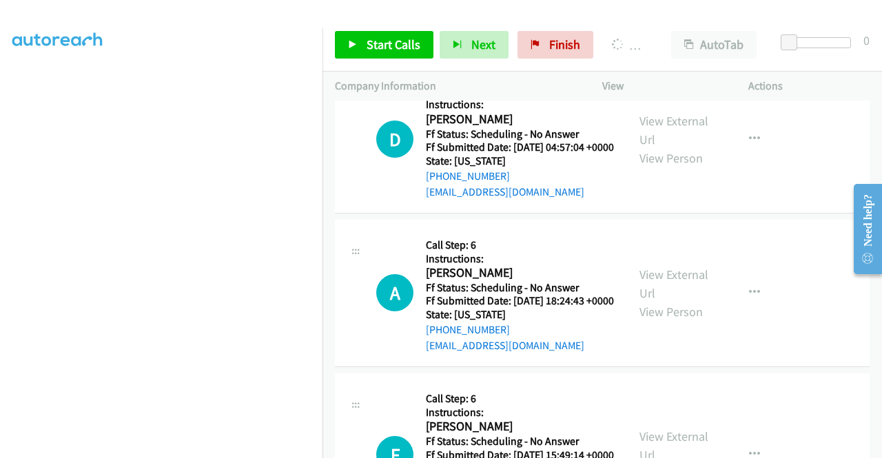
scroll to position [3183, 0]
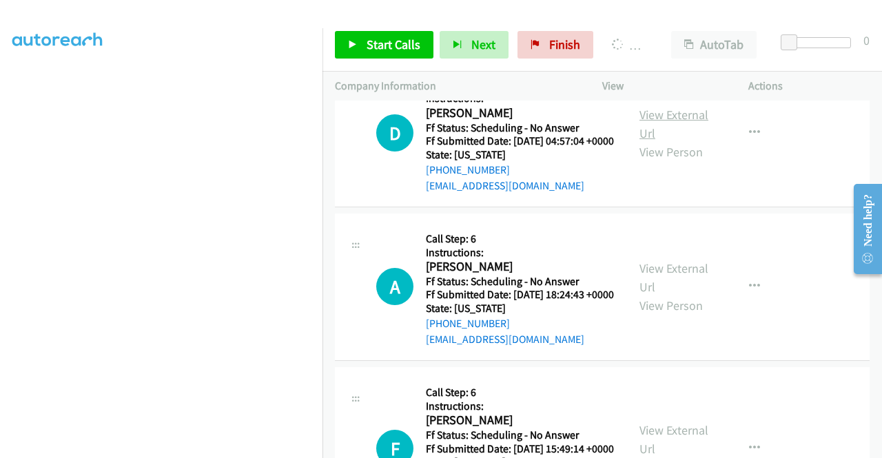
click at [671, 141] on link "View External Url" at bounding box center [673, 124] width 69 height 34
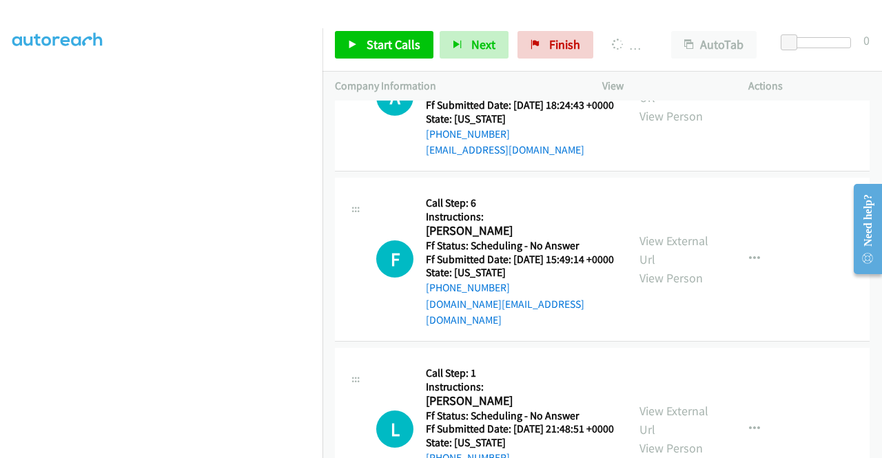
scroll to position [3389, 0]
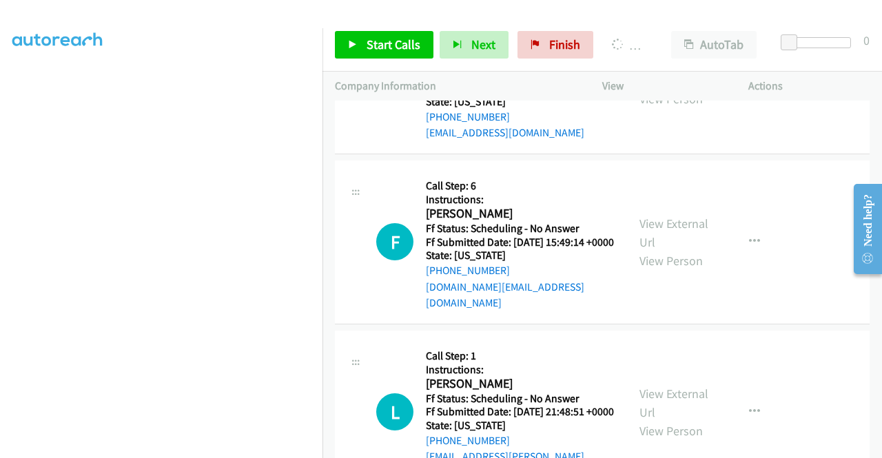
click at [687, 88] on link "View External Url" at bounding box center [673, 71] width 69 height 34
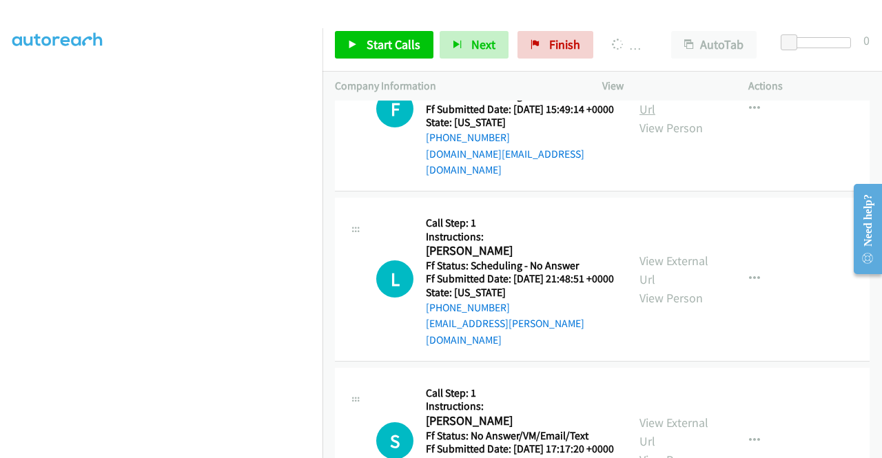
scroll to position [3527, 0]
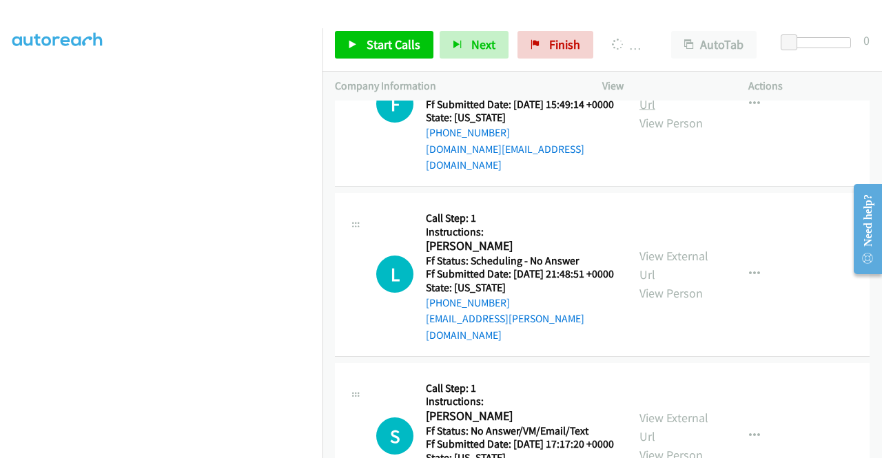
click at [667, 112] on link "View External Url" at bounding box center [673, 95] width 69 height 34
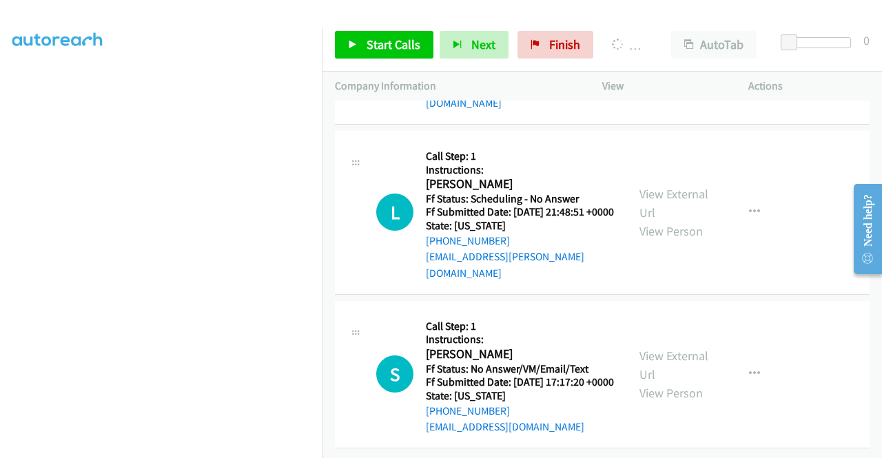
scroll to position [3665, 0]
click at [659, 220] on link "View External Url" at bounding box center [673, 203] width 69 height 34
click at [647, 348] on link "View External Url" at bounding box center [673, 365] width 69 height 34
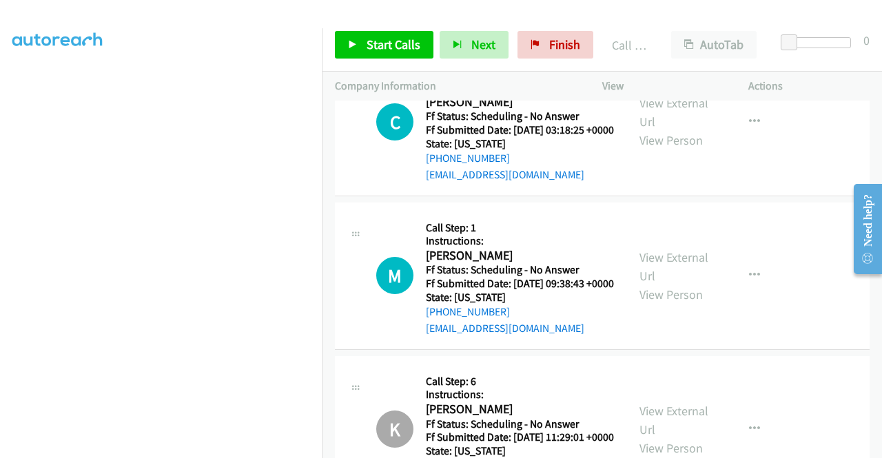
scroll to position [2467, 0]
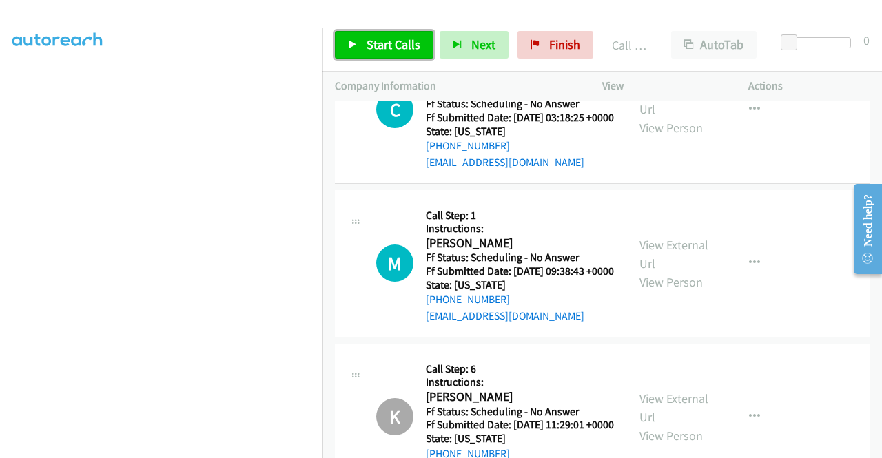
click at [393, 49] on span "Start Calls" at bounding box center [393, 45] width 54 height 16
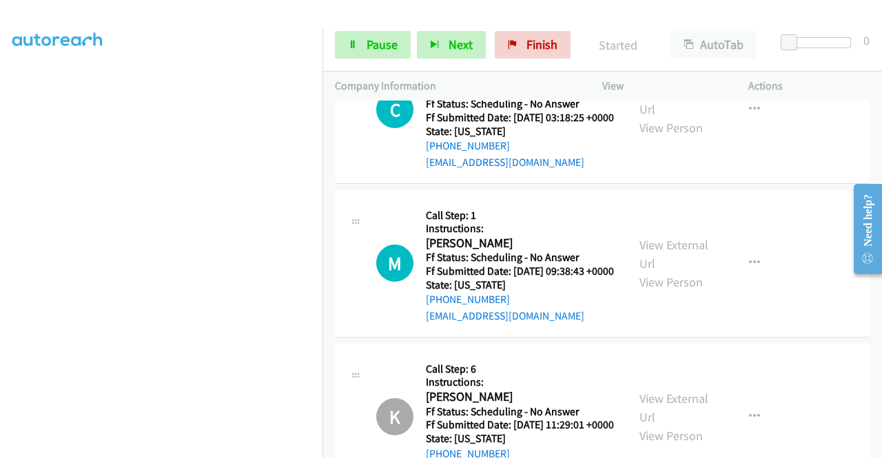
scroll to position [314, 0]
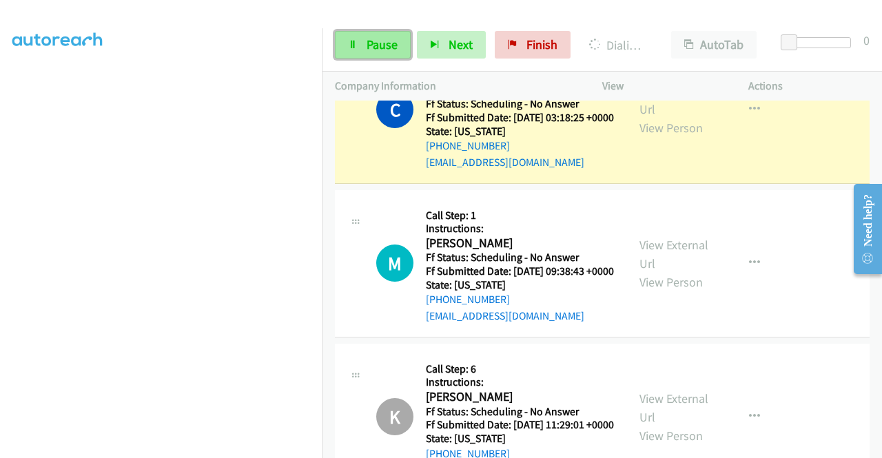
click at [373, 52] on span "Pause" at bounding box center [381, 45] width 31 height 16
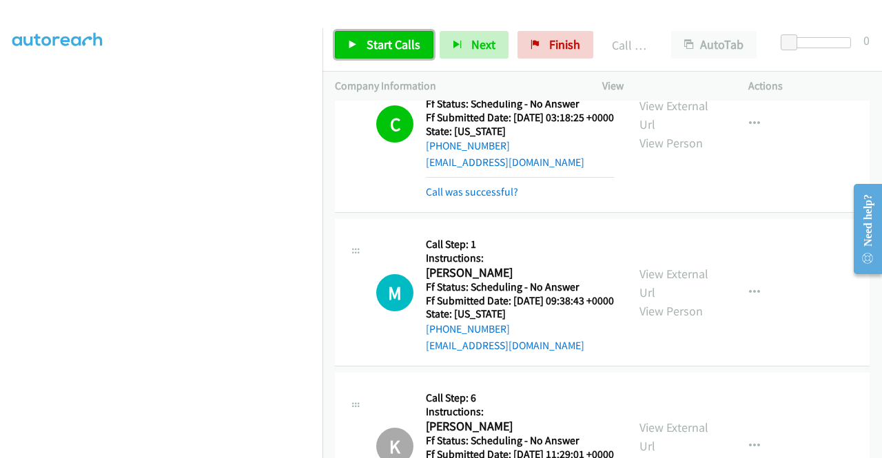
click at [367, 47] on span "Start Calls" at bounding box center [393, 45] width 54 height 16
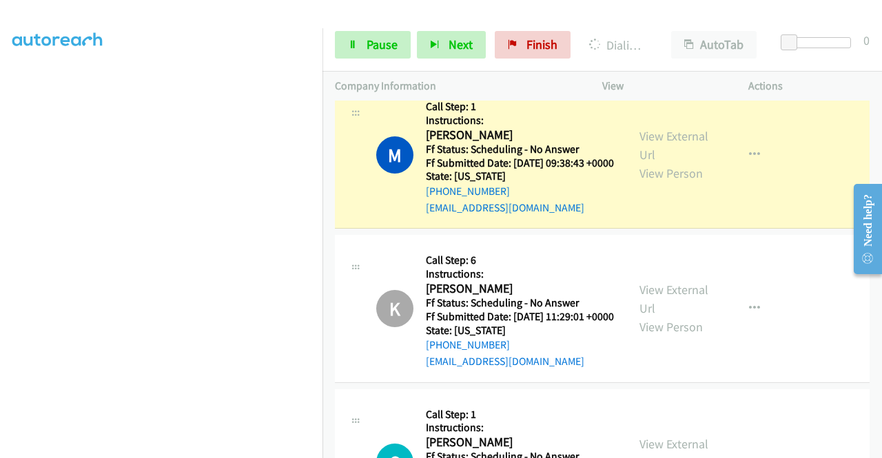
click at [488, 61] on link "Call was successful?" at bounding box center [472, 54] width 92 height 13
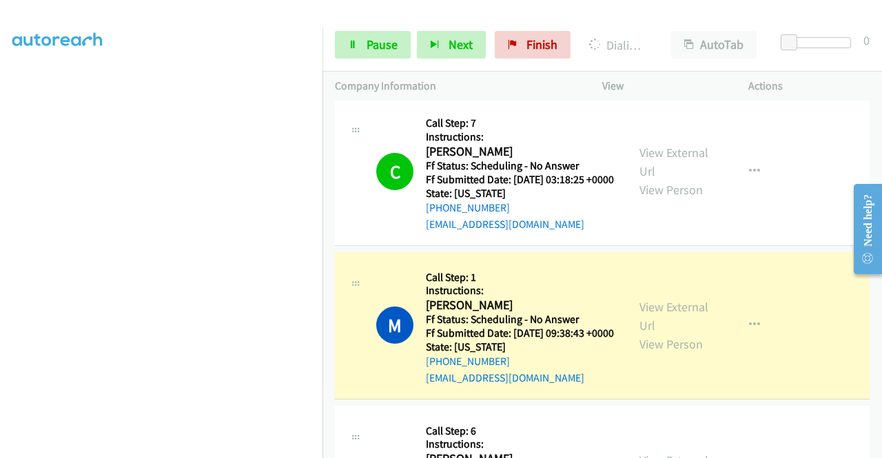
scroll to position [2315, 0]
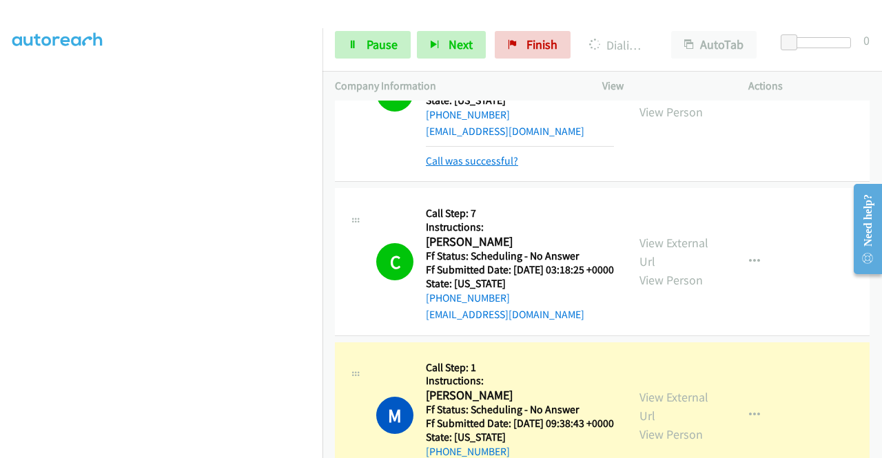
click at [500, 167] on link "Call was successful?" at bounding box center [472, 160] width 92 height 13
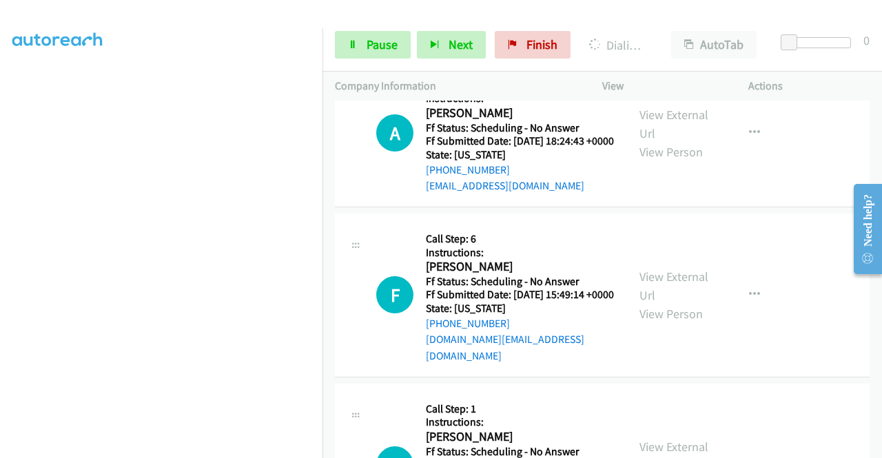
scroll to position [3446, 0]
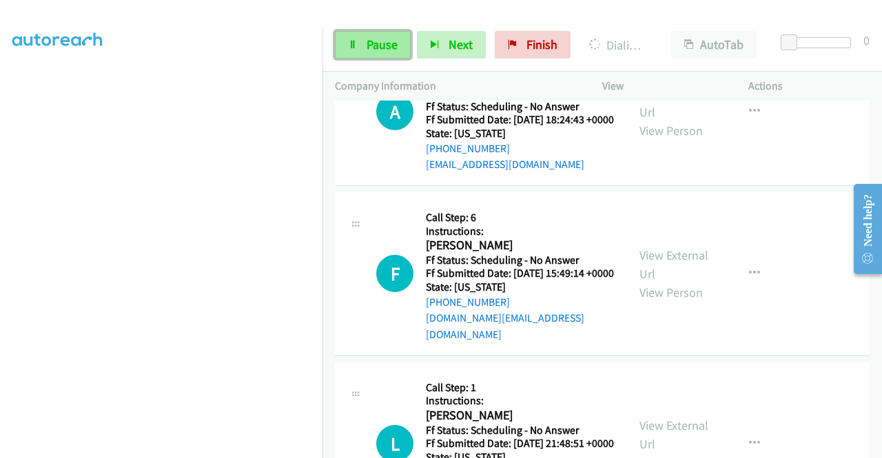
click at [401, 42] on link "Pause" at bounding box center [373, 45] width 76 height 28
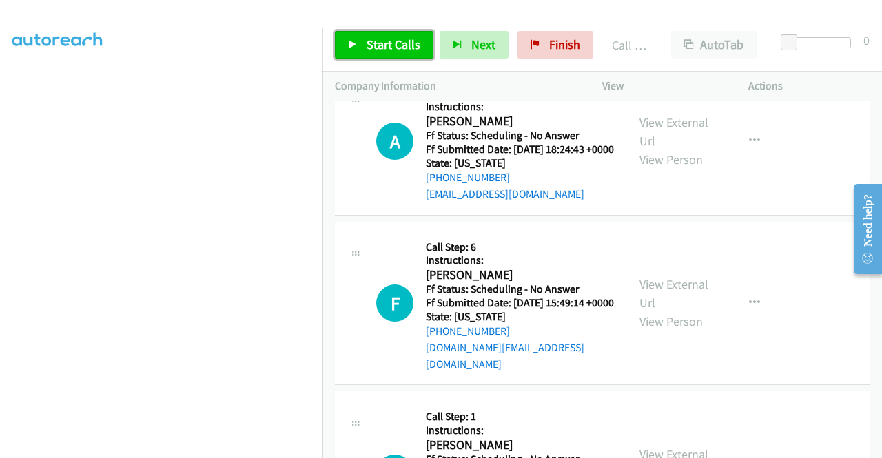
click at [409, 52] on span "Start Calls" at bounding box center [393, 45] width 54 height 16
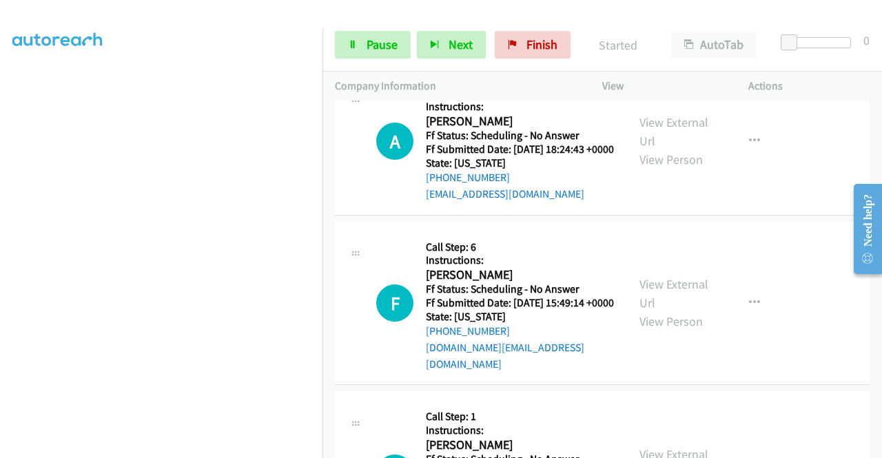
click at [497, 47] on link "Call was successful?" at bounding box center [472, 40] width 92 height 13
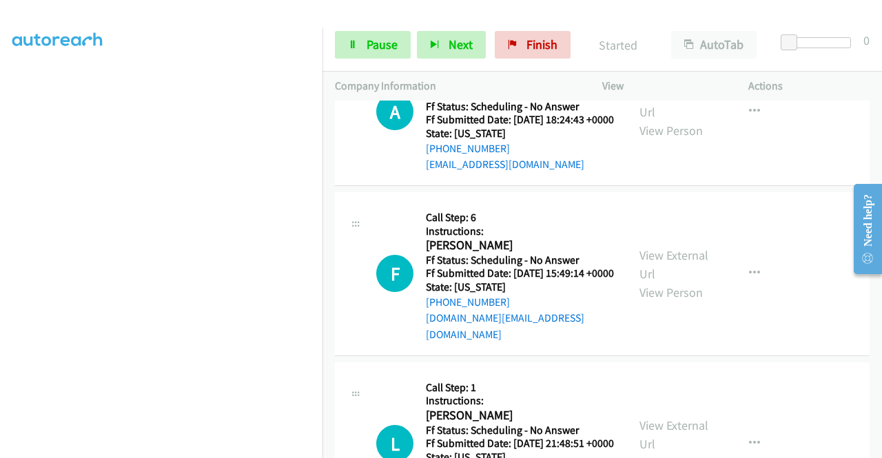
click at [680, 90] on link "Add to do not call list" at bounding box center [680, 76] width 183 height 28
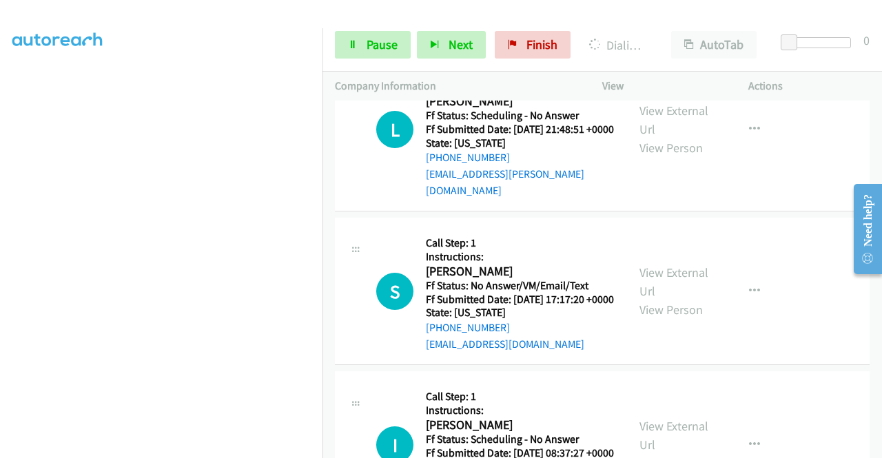
scroll to position [3790, 0]
click at [390, 45] on span "Pause" at bounding box center [381, 45] width 31 height 16
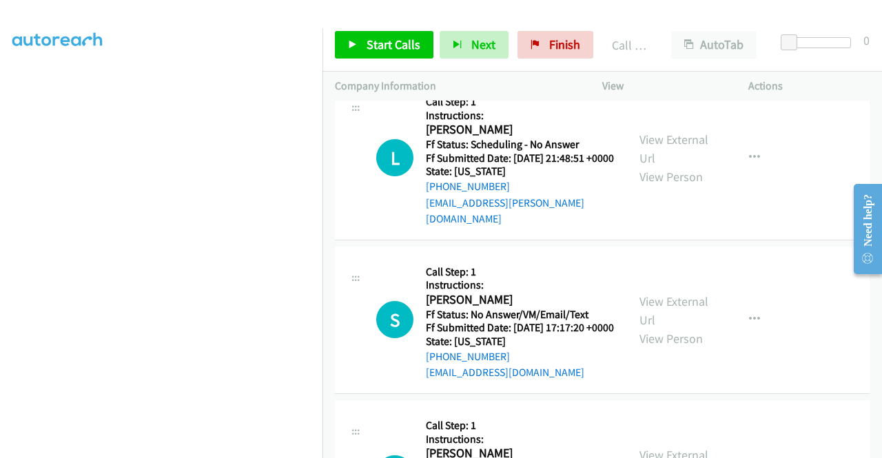
click at [500, 55] on link "Call was successful?" at bounding box center [472, 48] width 92 height 13
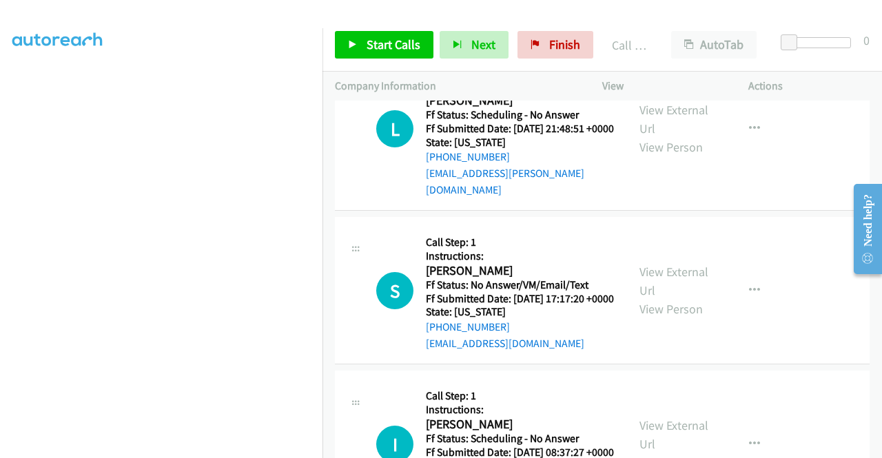
click at [698, 90] on link "Add to do not call list" at bounding box center [680, 77] width 183 height 28
click at [399, 45] on span "Start Calls" at bounding box center [393, 45] width 54 height 16
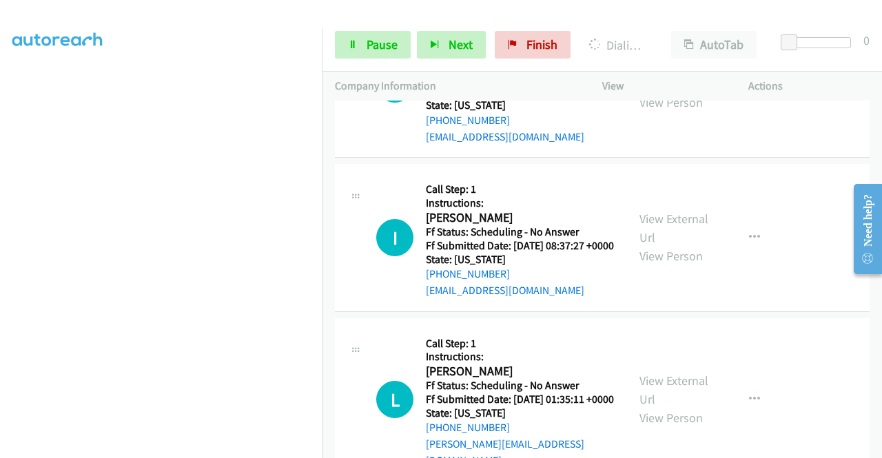
scroll to position [4066, 0]
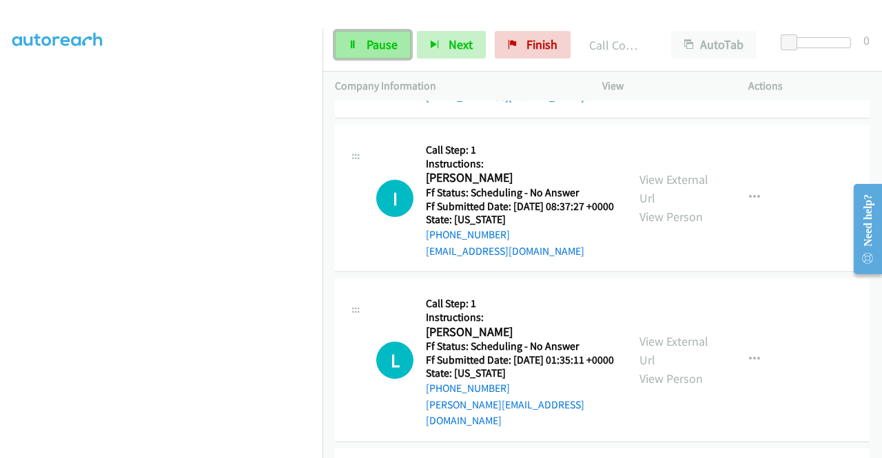
click at [395, 48] on span "Pause" at bounding box center [381, 45] width 31 height 16
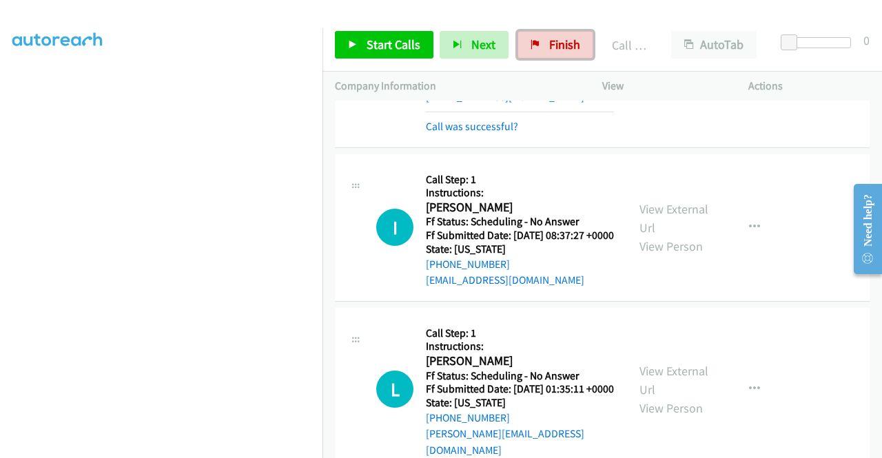
drag, startPoint x: 543, startPoint y: 57, endPoint x: 502, endPoint y: 69, distance: 43.0
click at [543, 57] on link "Finish" at bounding box center [555, 45] width 76 height 28
